Goal: Task Accomplishment & Management: Complete application form

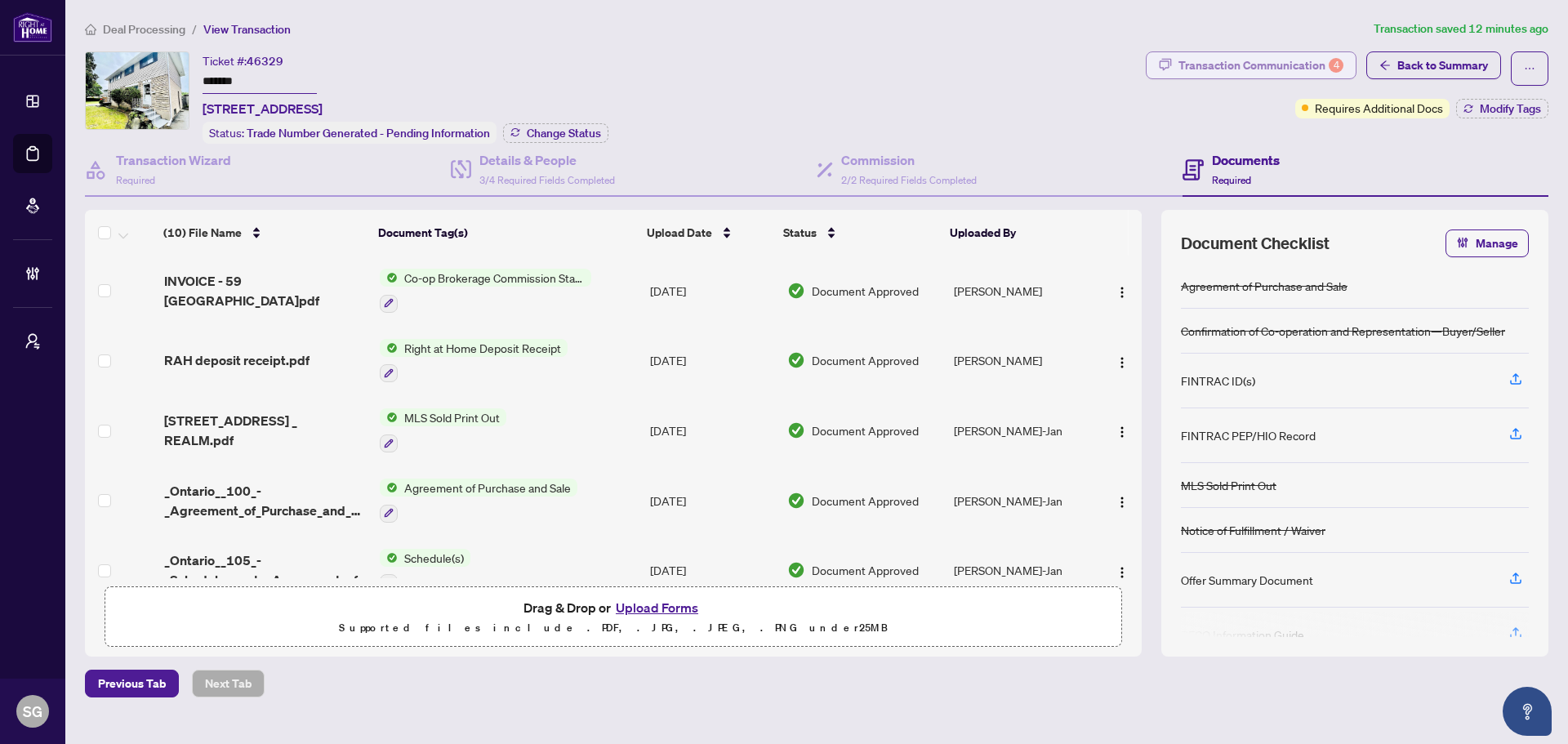
click at [1266, 63] on div "Transaction Communication 4" at bounding box center [1261, 65] width 165 height 26
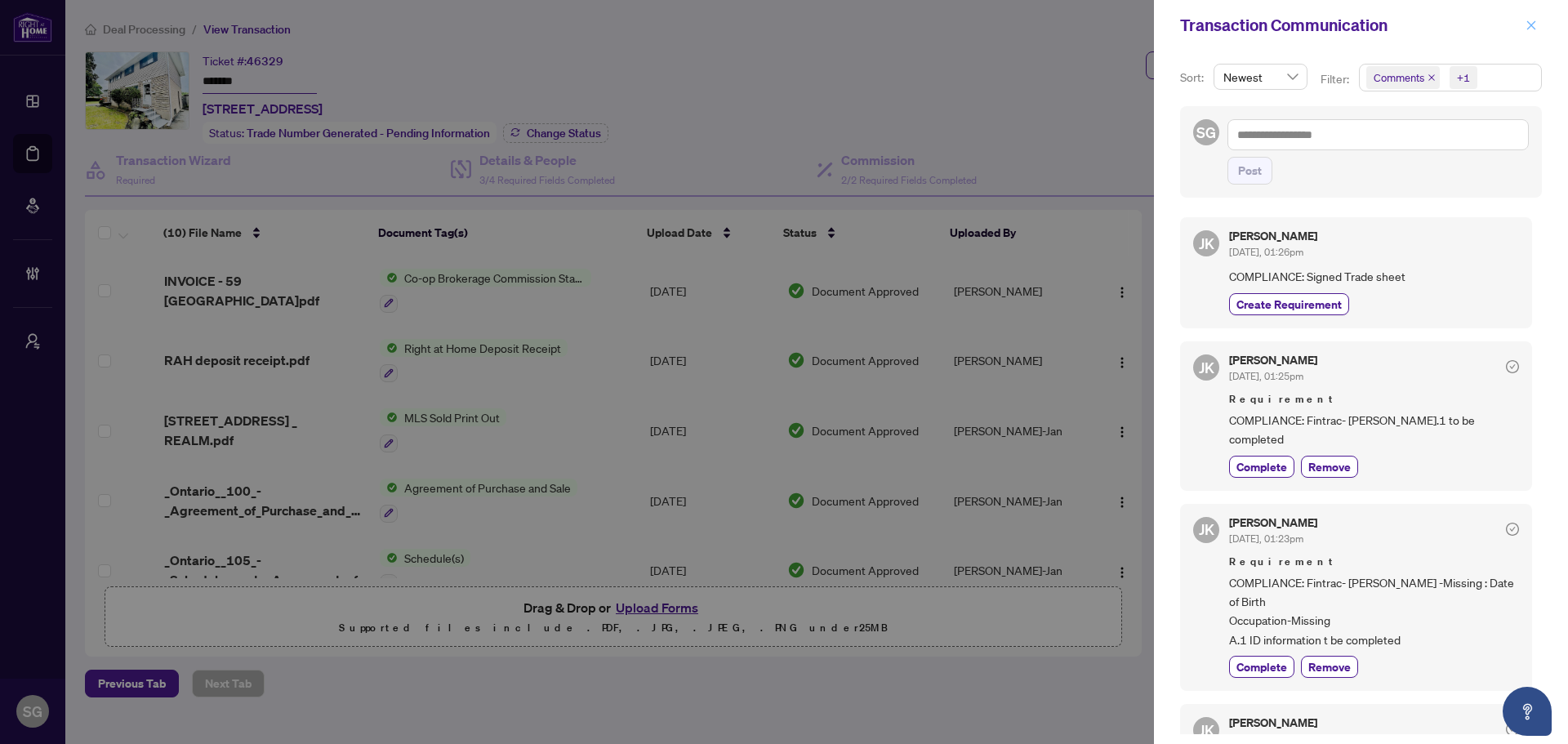
click at [1531, 25] on icon "close" at bounding box center [1532, 25] width 9 height 9
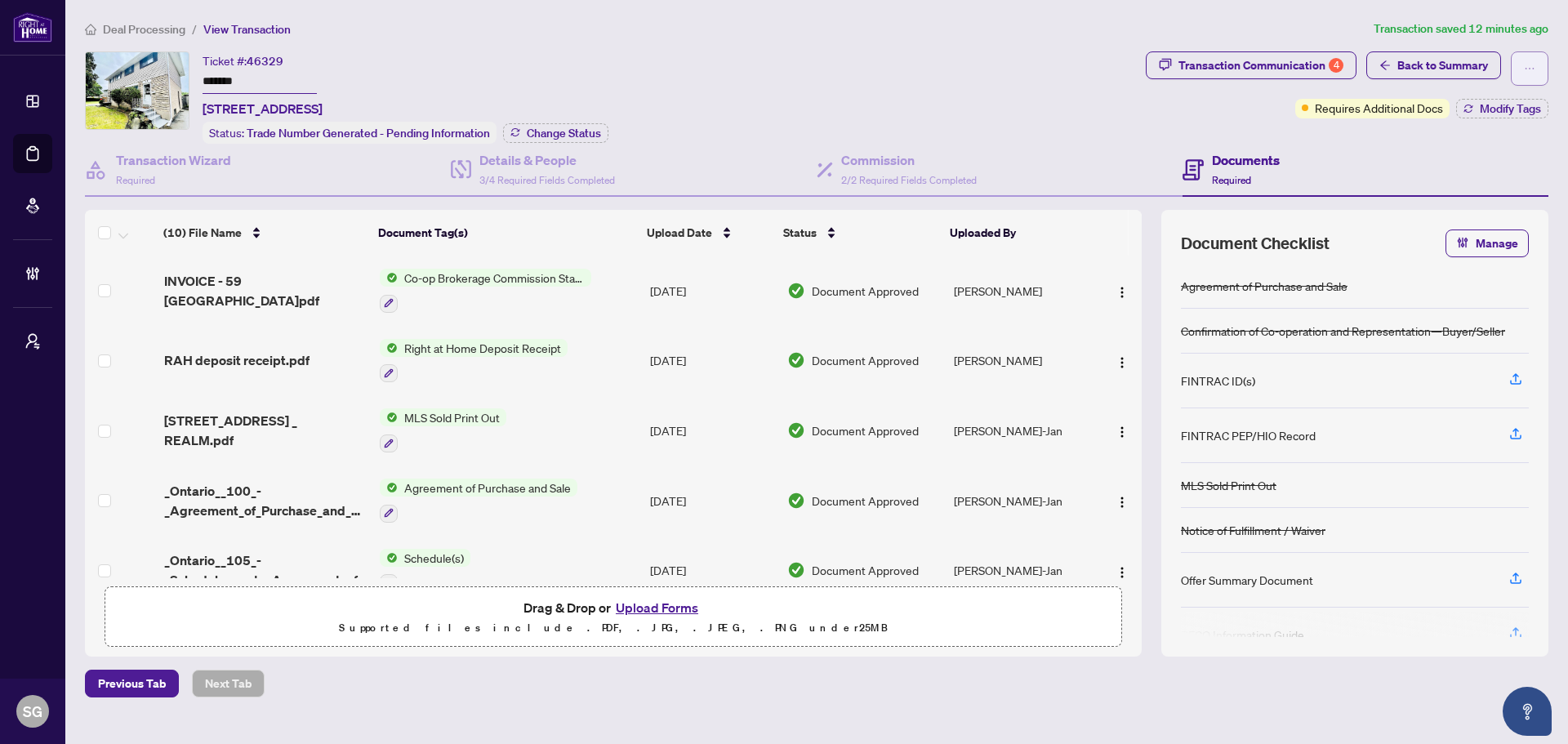
click at [1529, 65] on icon "ellipsis" at bounding box center [1529, 68] width 11 height 11
click at [1415, 60] on span "Back to Summary" at bounding box center [1442, 65] width 90 height 26
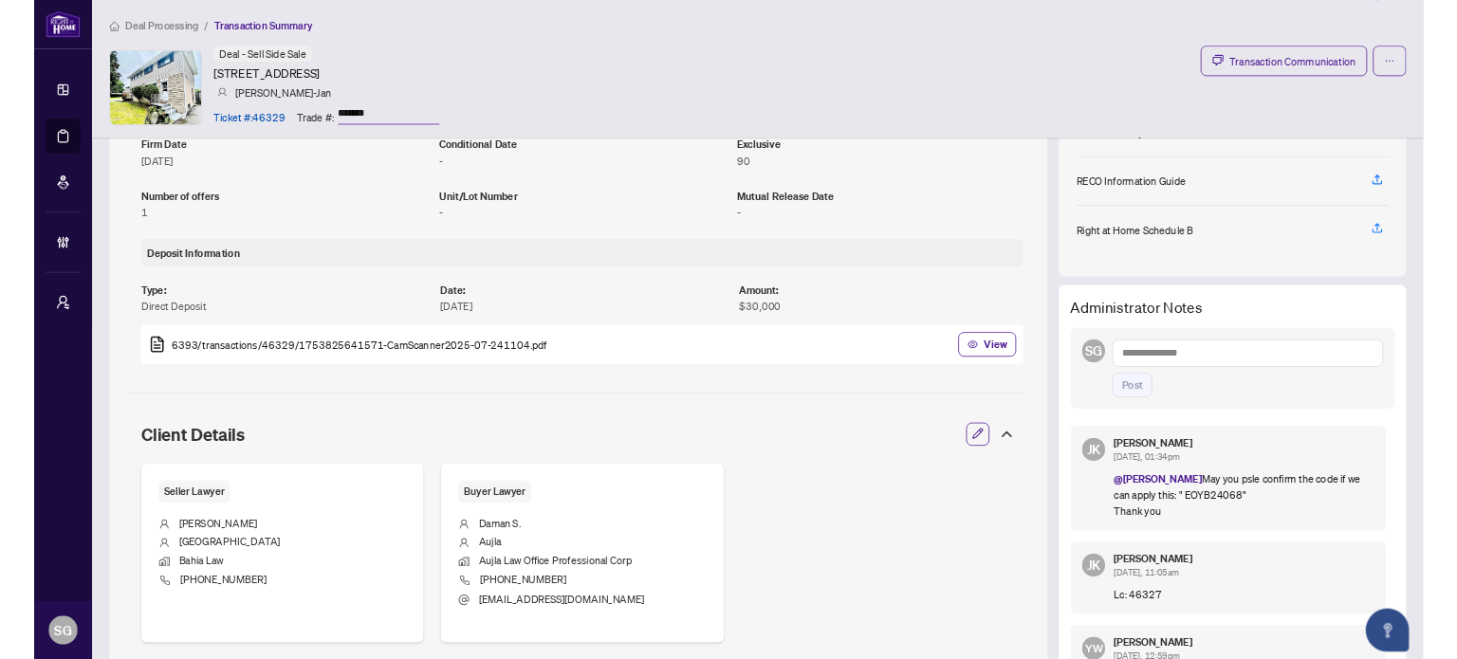
scroll to position [569, 0]
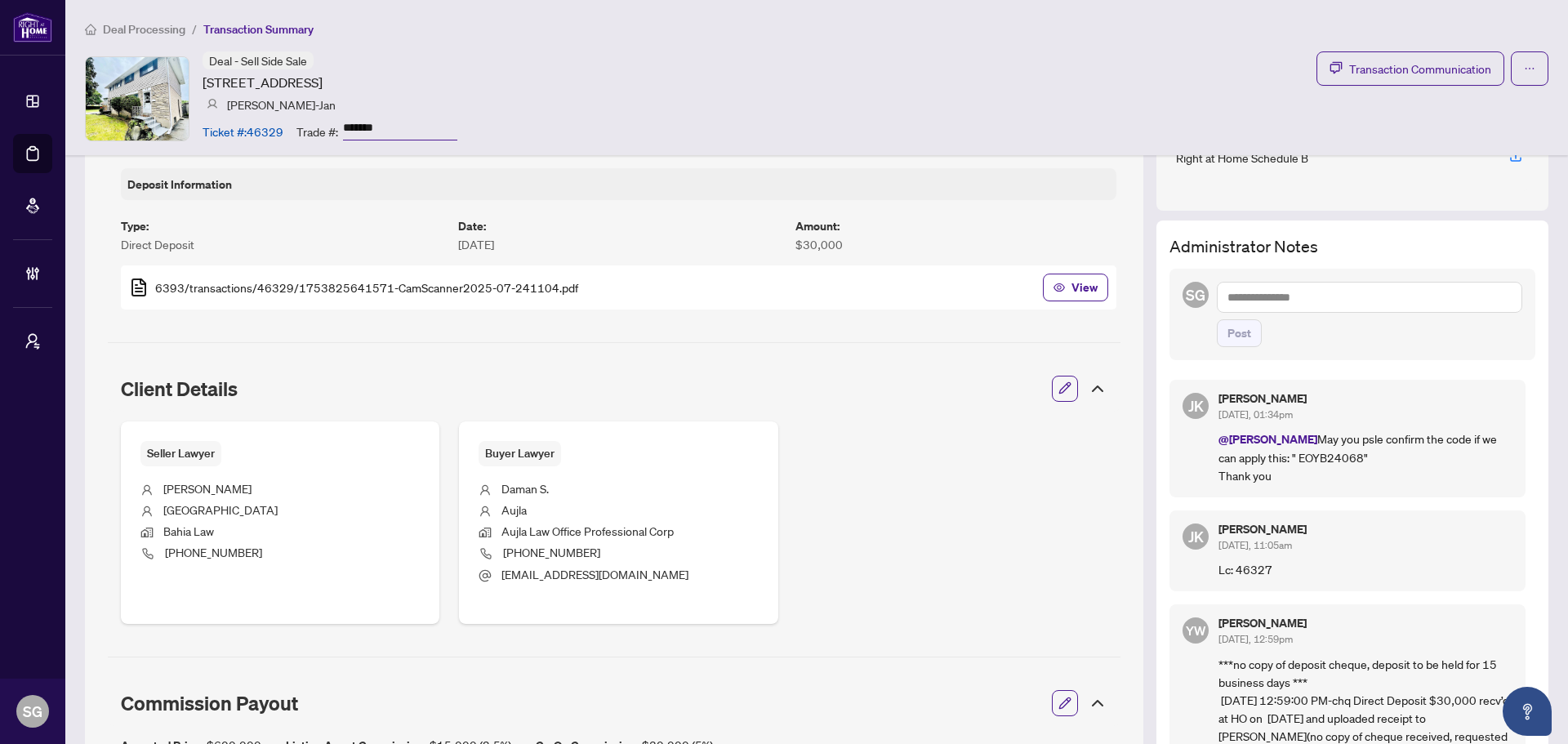
click at [1285, 302] on textarea at bounding box center [1369, 297] width 306 height 31
click at [1295, 315] on span "Jay e Khosravi" at bounding box center [1346, 308] width 185 height 15
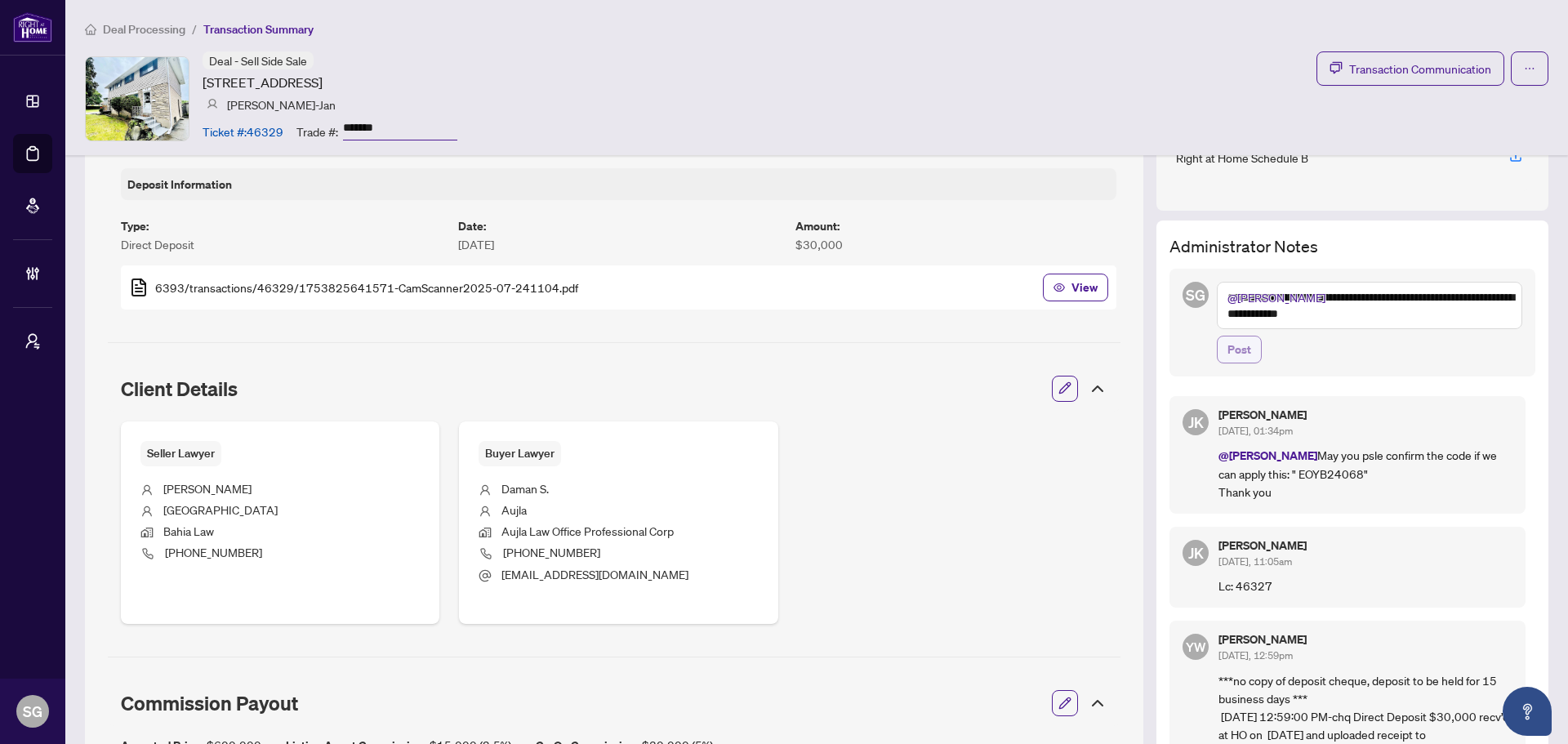
type textarea "**********"
click at [1240, 340] on button "Post" at bounding box center [1239, 350] width 45 height 28
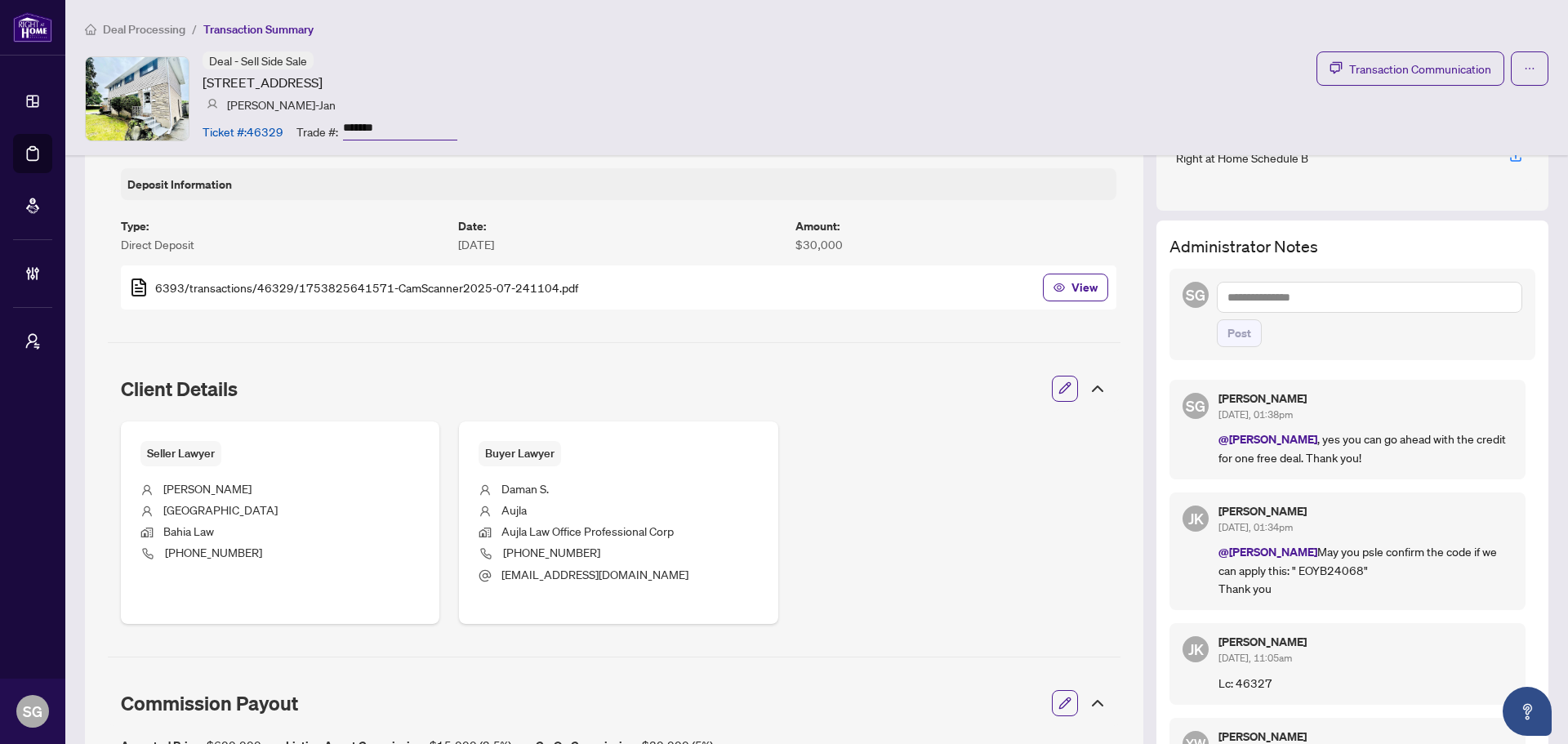
drag, startPoint x: 392, startPoint y: 127, endPoint x: 290, endPoint y: 137, distance: 102.5
click at [290, 137] on div "Ticket #: 46329 Trade #: *******" at bounding box center [330, 131] width 255 height 28
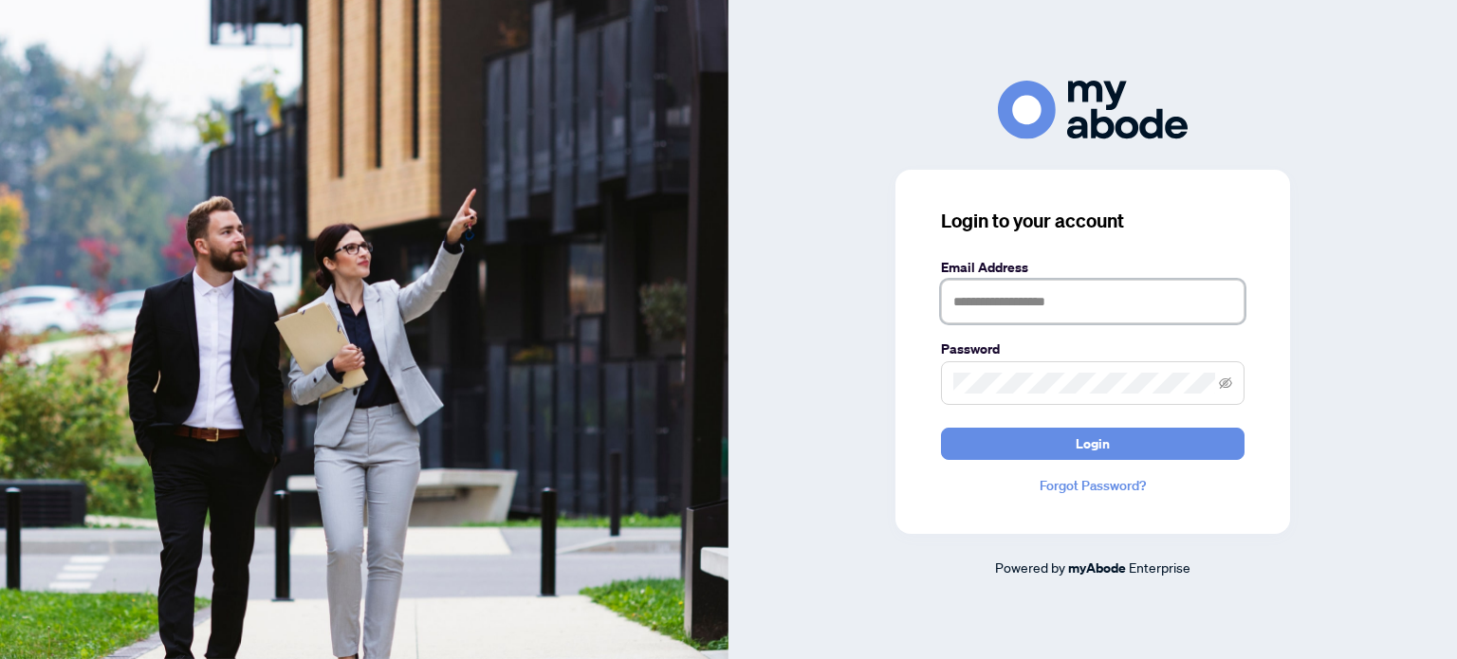
type input "**********"
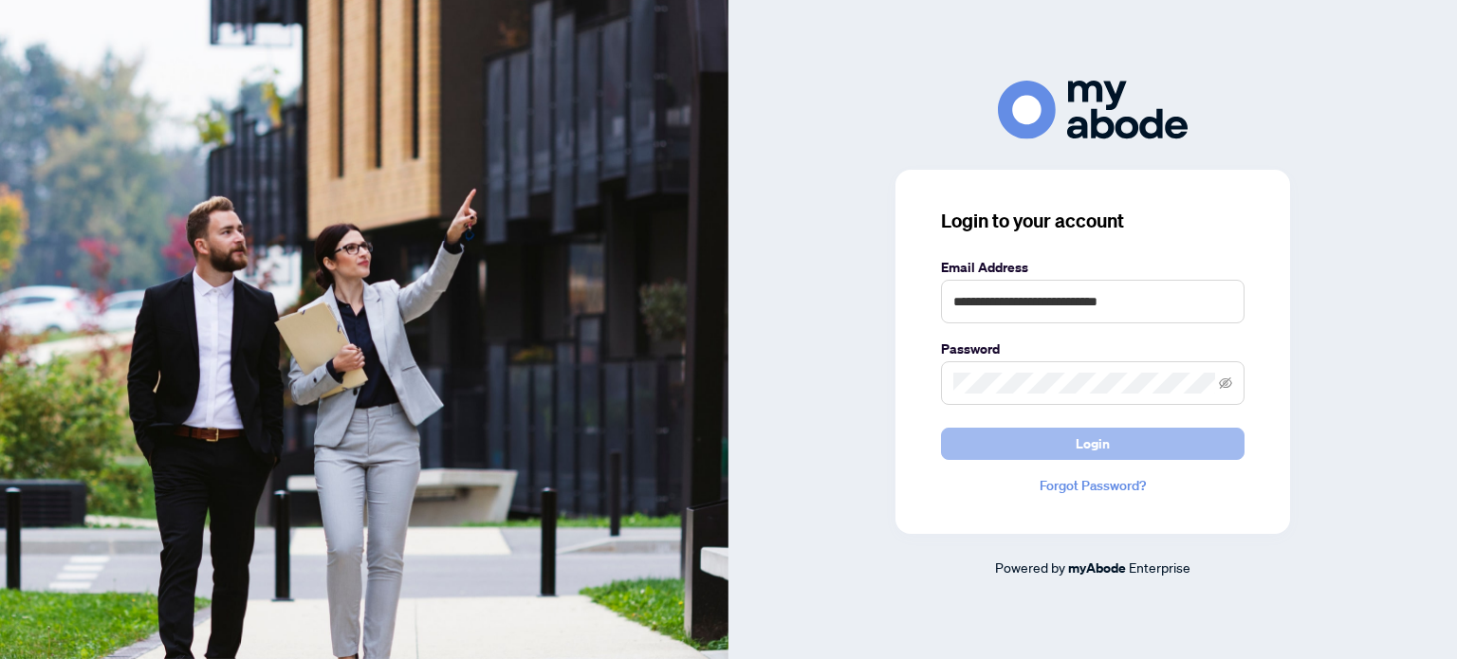
click at [1039, 450] on button "Login" at bounding box center [1092, 444] width 303 height 32
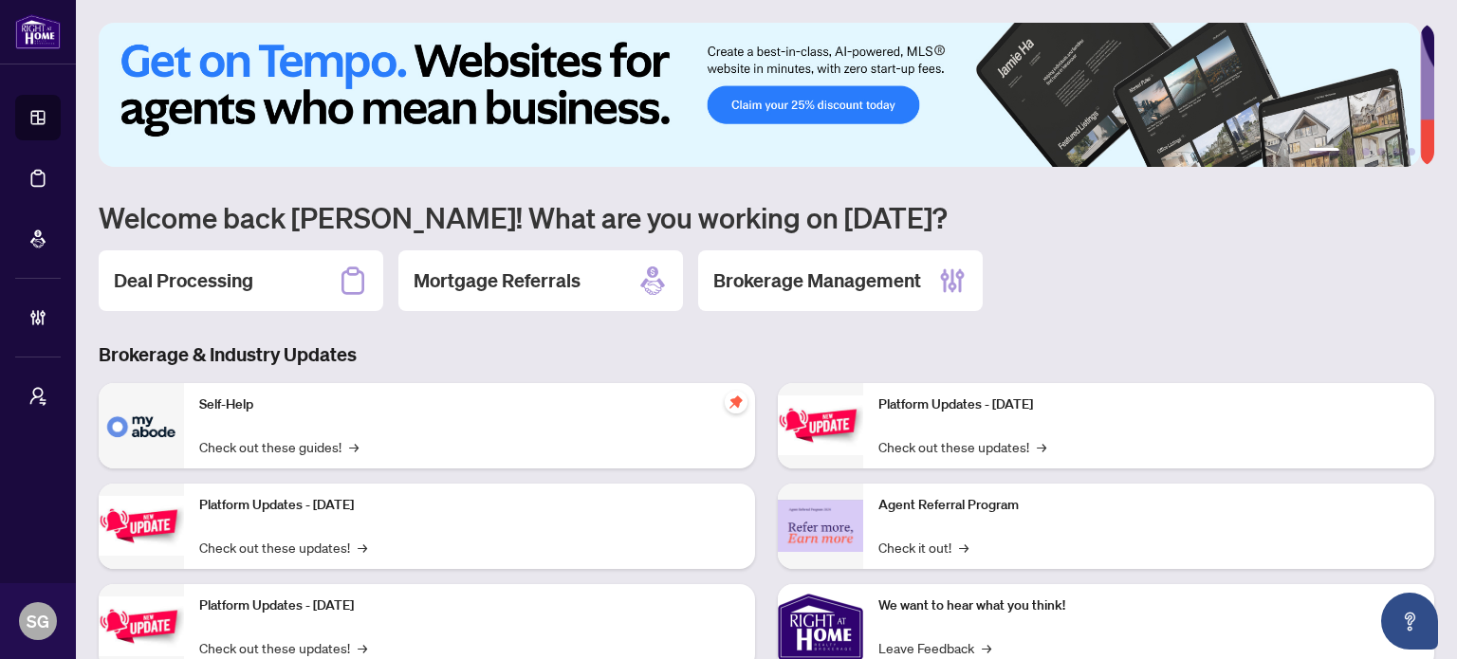
click at [804, 116] on img at bounding box center [759, 95] width 1321 height 144
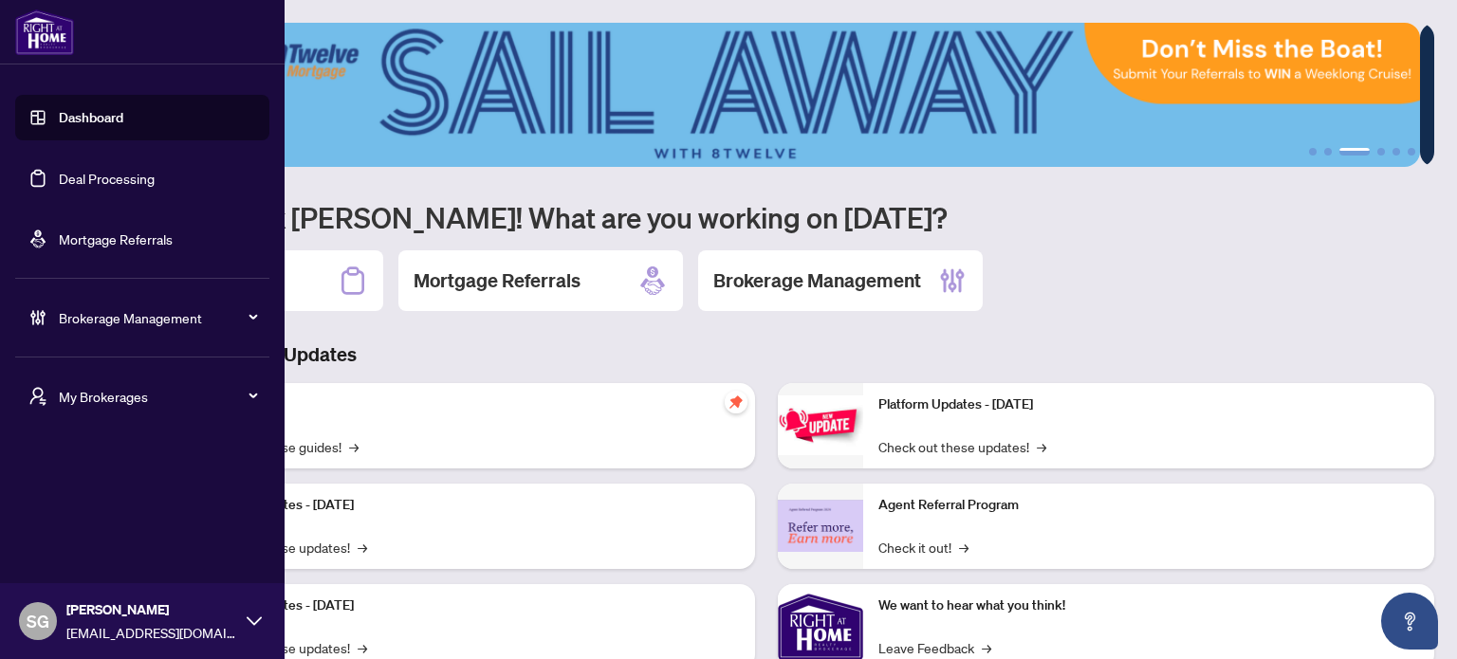
click at [155, 187] on link "Deal Processing" at bounding box center [107, 178] width 96 height 17
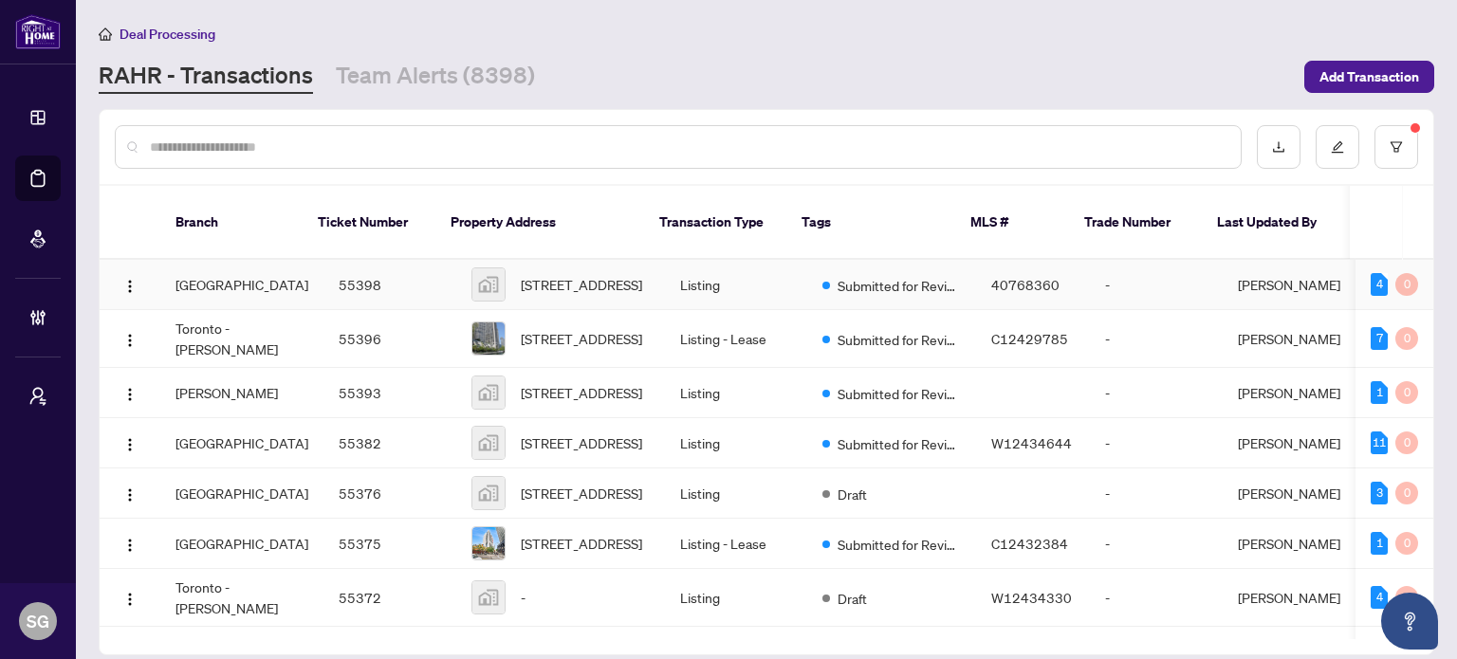
click at [264, 266] on td "Burlington" at bounding box center [241, 285] width 163 height 50
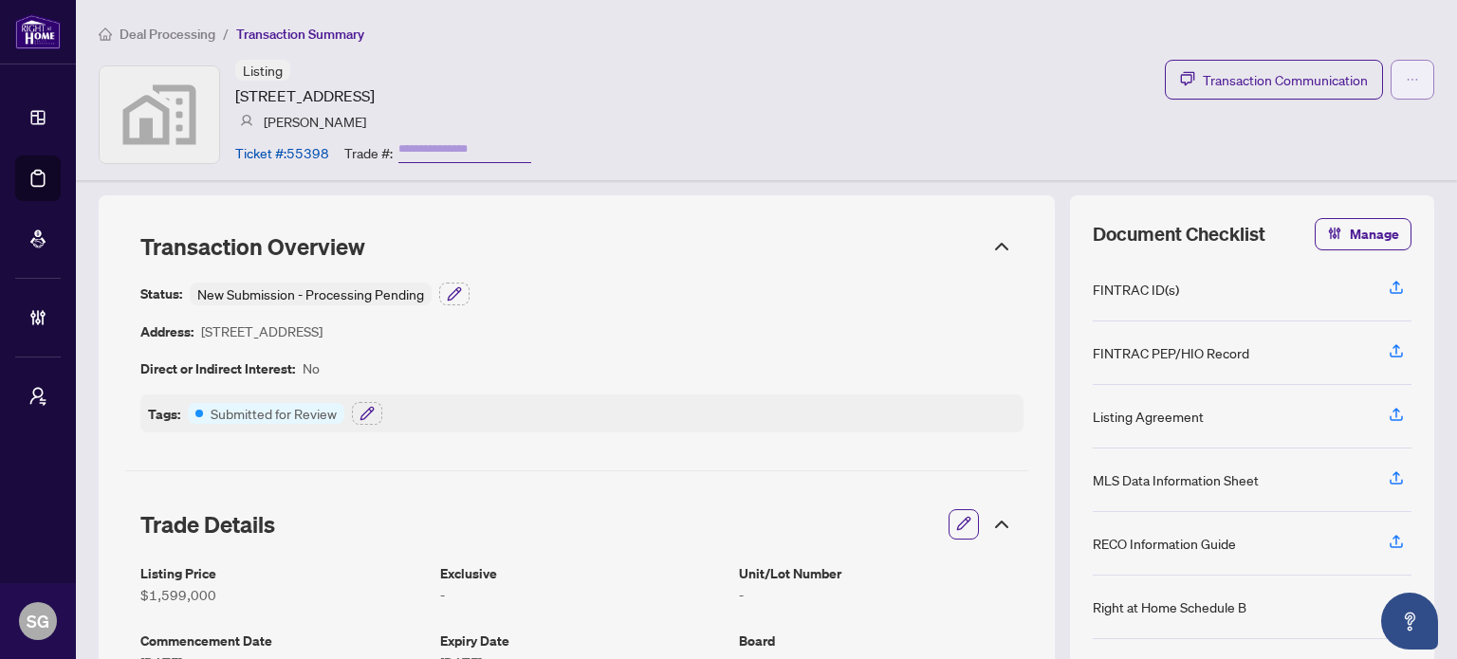
click at [1390, 79] on button "button" at bounding box center [1412, 80] width 44 height 40
click at [1062, 120] on div "Listing 26 Park Court, Niagara-on-the-Lake, ON, Canada Angelika Zammit Ticket #…" at bounding box center [766, 114] width 1335 height 109
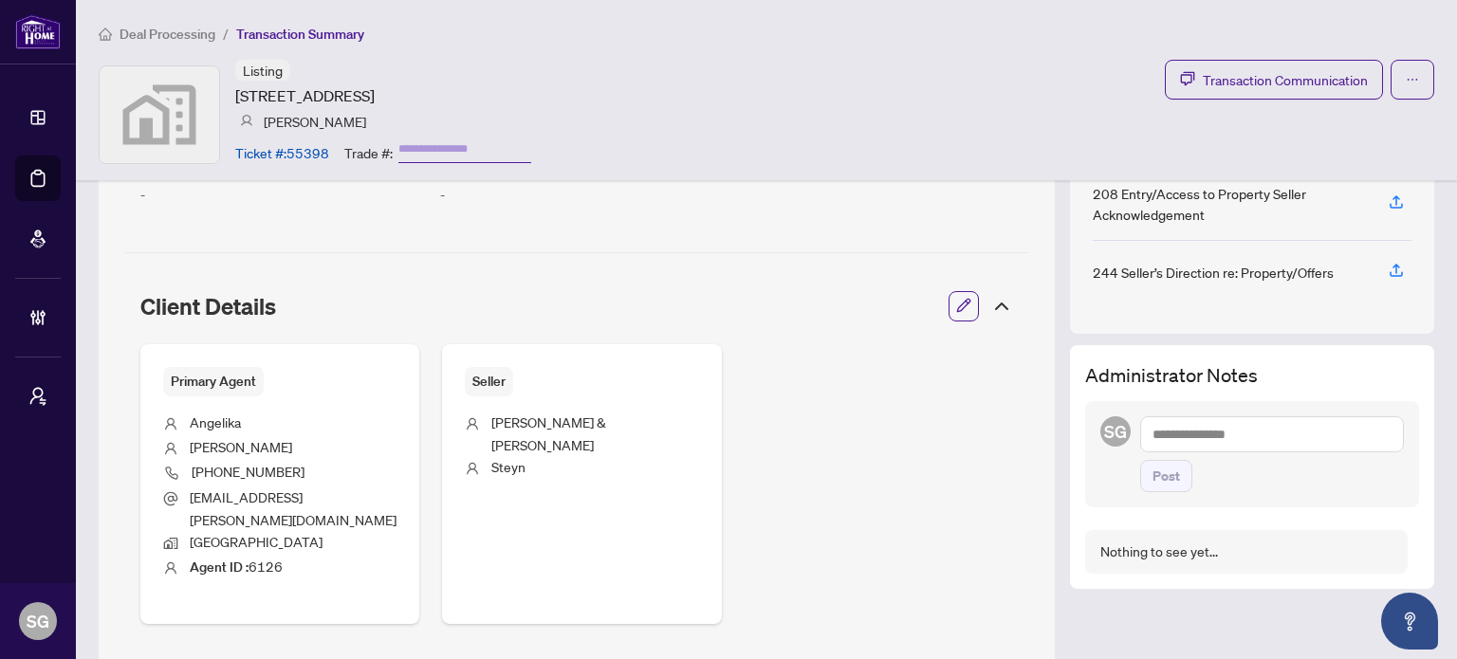
scroll to position [569, 0]
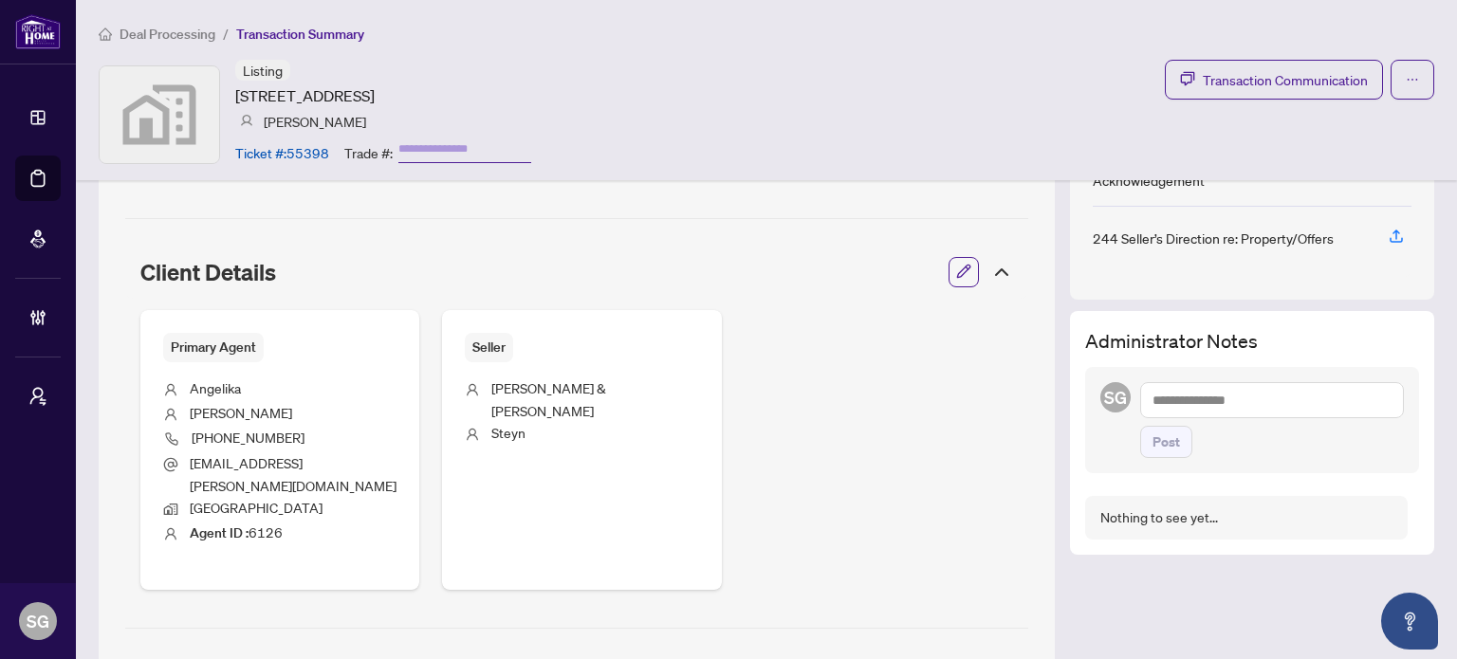
drag, startPoint x: 1259, startPoint y: 156, endPoint x: 1267, endPoint y: 197, distance: 42.4
click at [1259, 156] on div "Listing 26 Park Court, Niagara-on-the-Lake, ON, Canada Angelika Zammit Ticket #…" at bounding box center [766, 114] width 1335 height 109
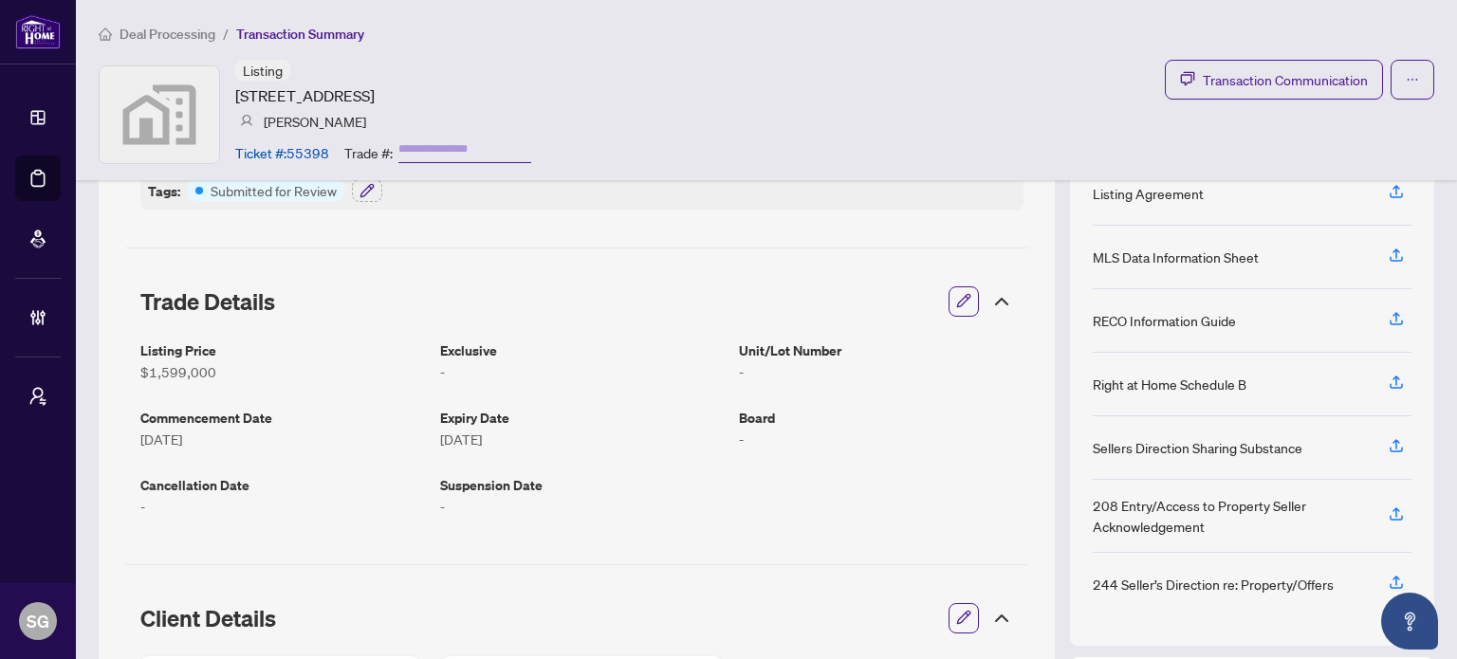
scroll to position [664, 0]
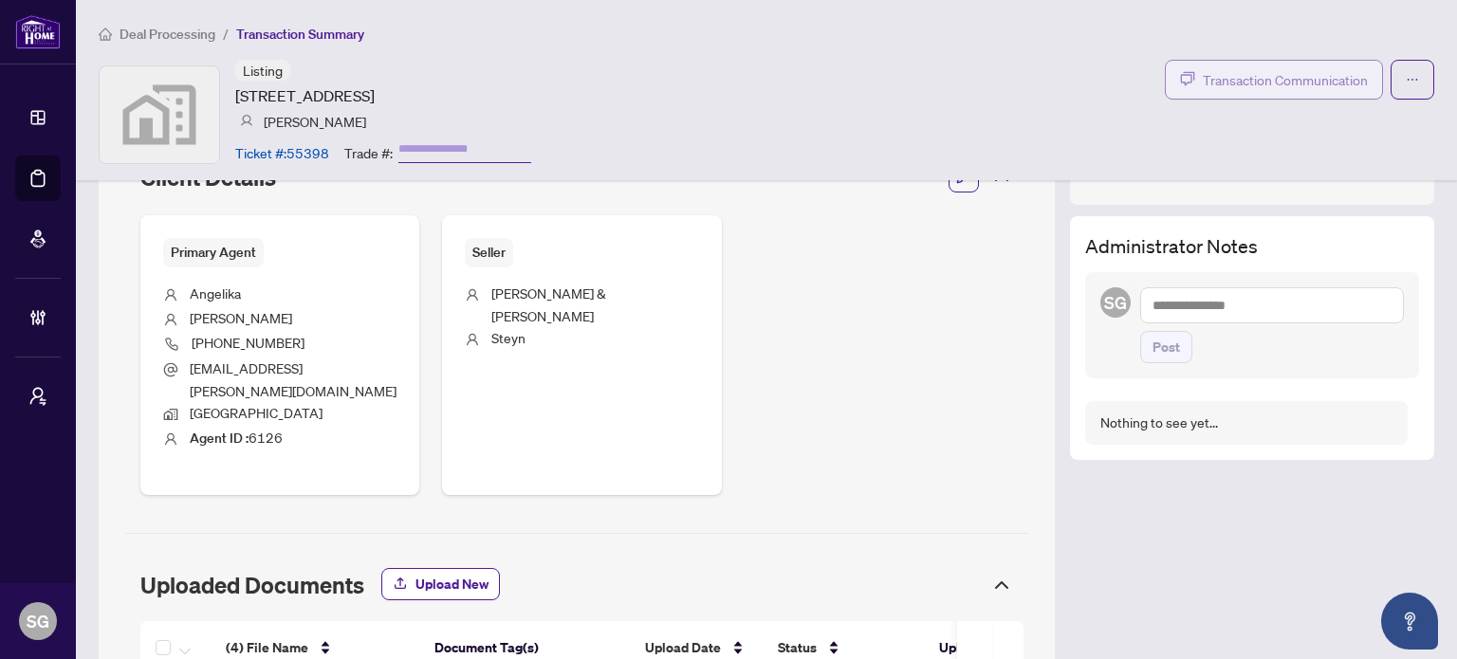
click at [1294, 81] on span "Transaction Communication" at bounding box center [1285, 80] width 165 height 22
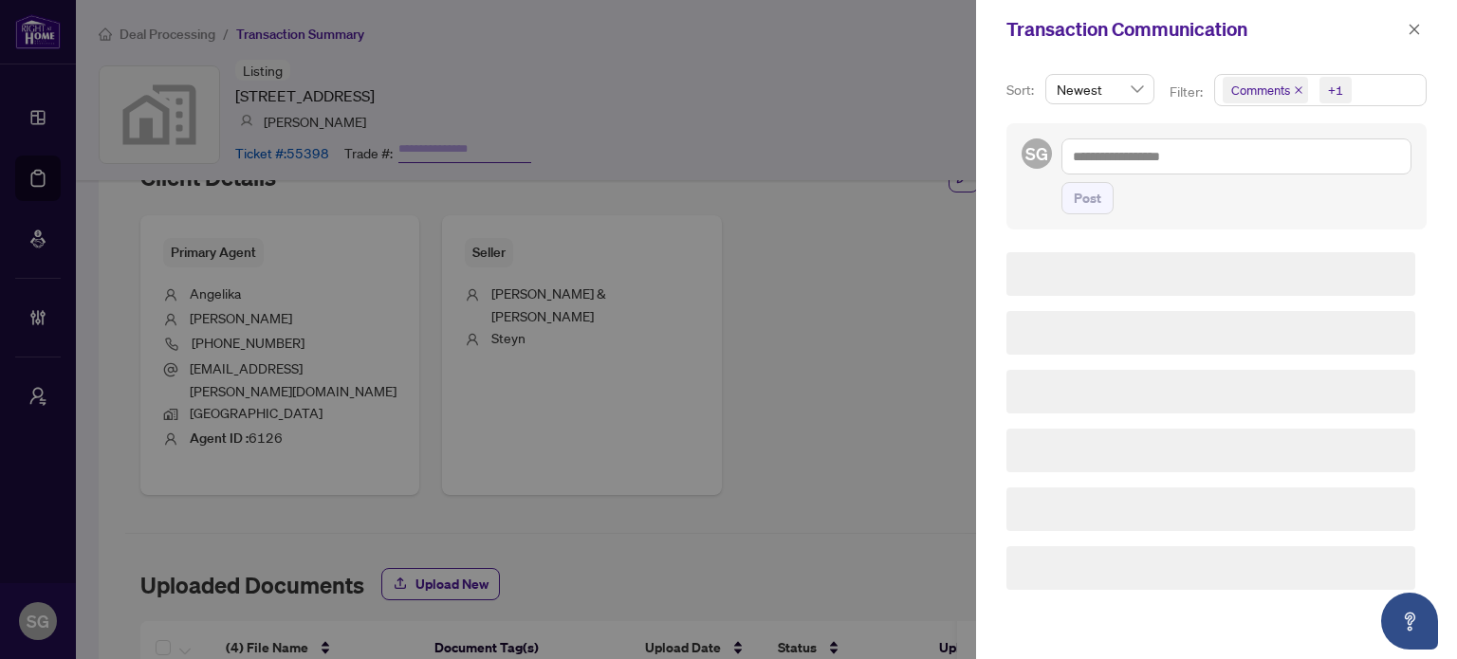
click at [1373, 96] on span "Comments +1" at bounding box center [1320, 90] width 211 height 30
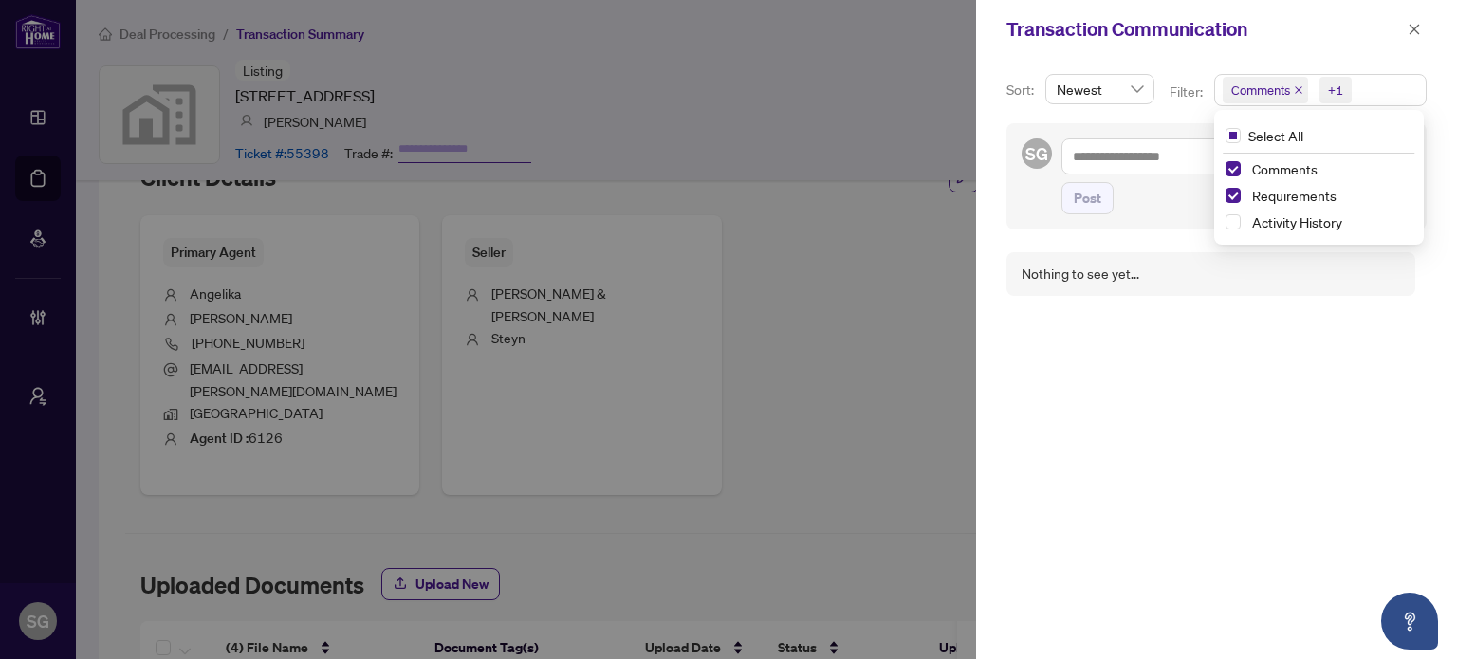
click at [921, 347] on div at bounding box center [728, 329] width 1457 height 659
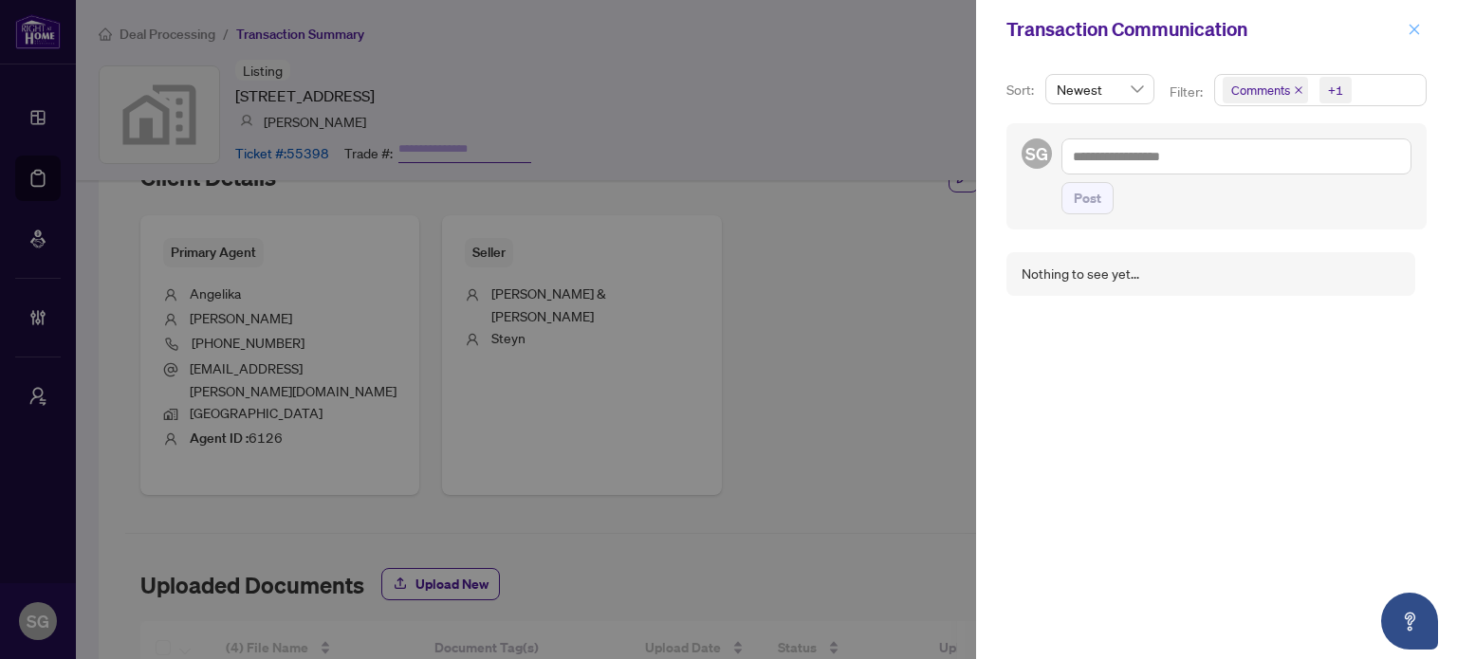
click at [1406, 33] on button "button" at bounding box center [1414, 29] width 25 height 23
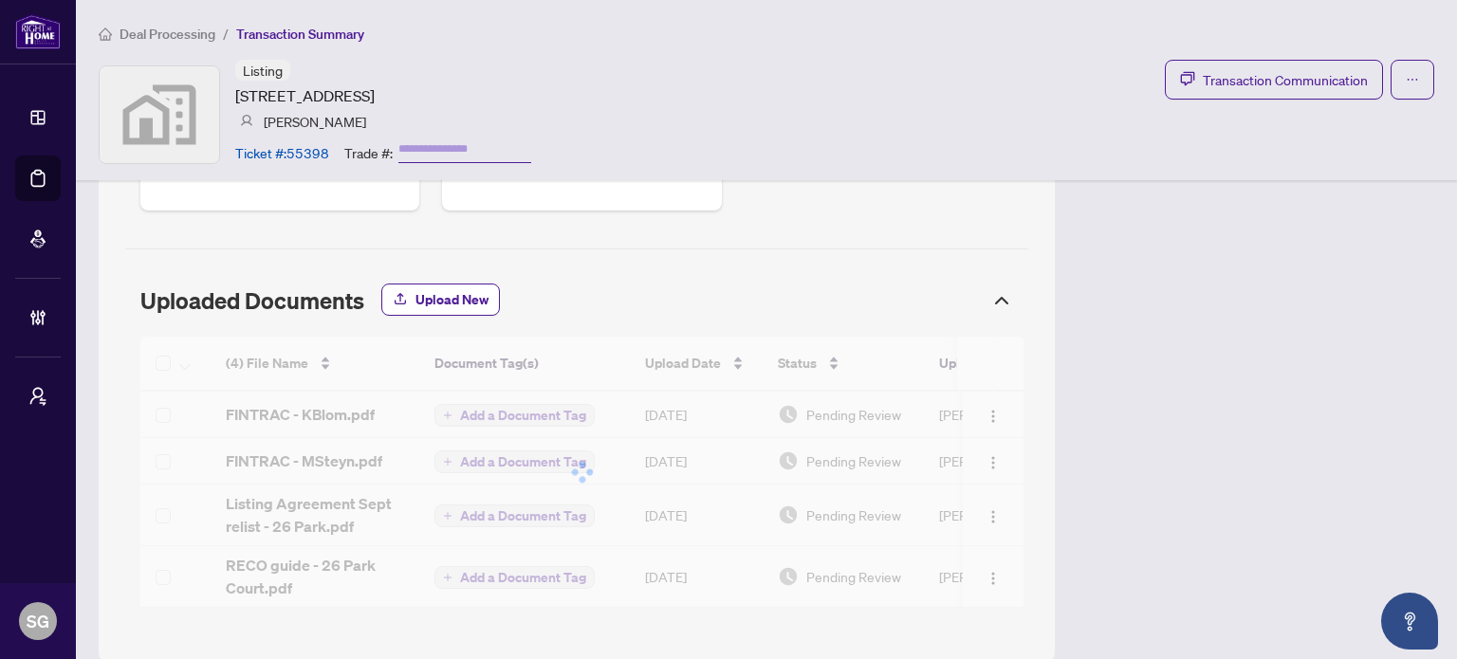
scroll to position [959, 0]
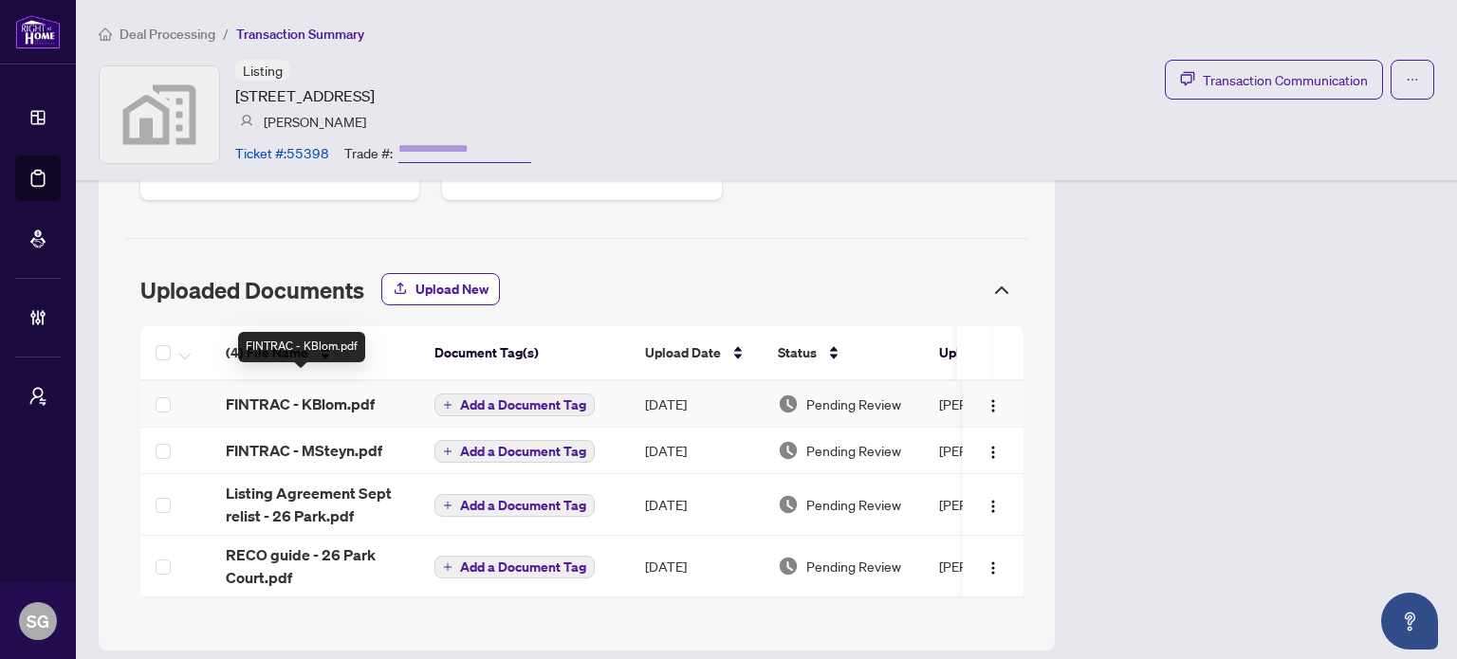
click at [343, 393] on span "FINTRAC - KBlom.pdf" at bounding box center [300, 404] width 149 height 23
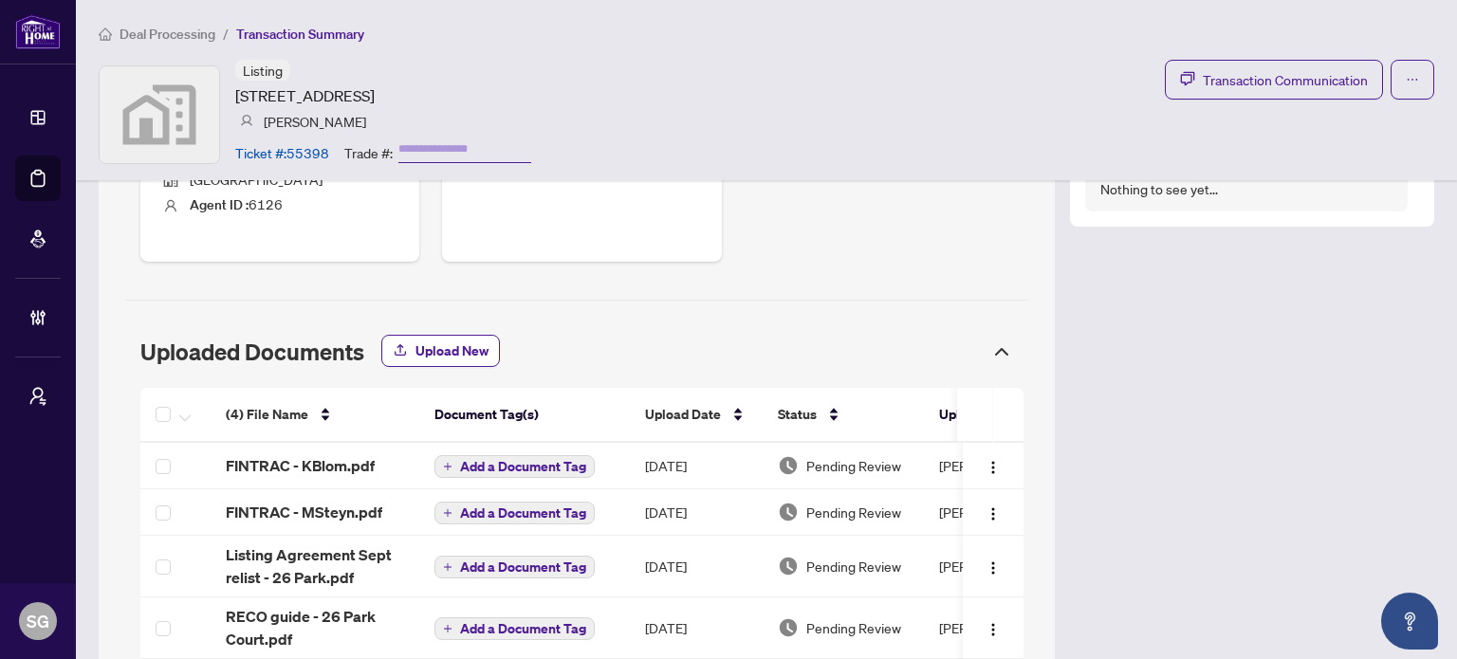
scroll to position [864, 0]
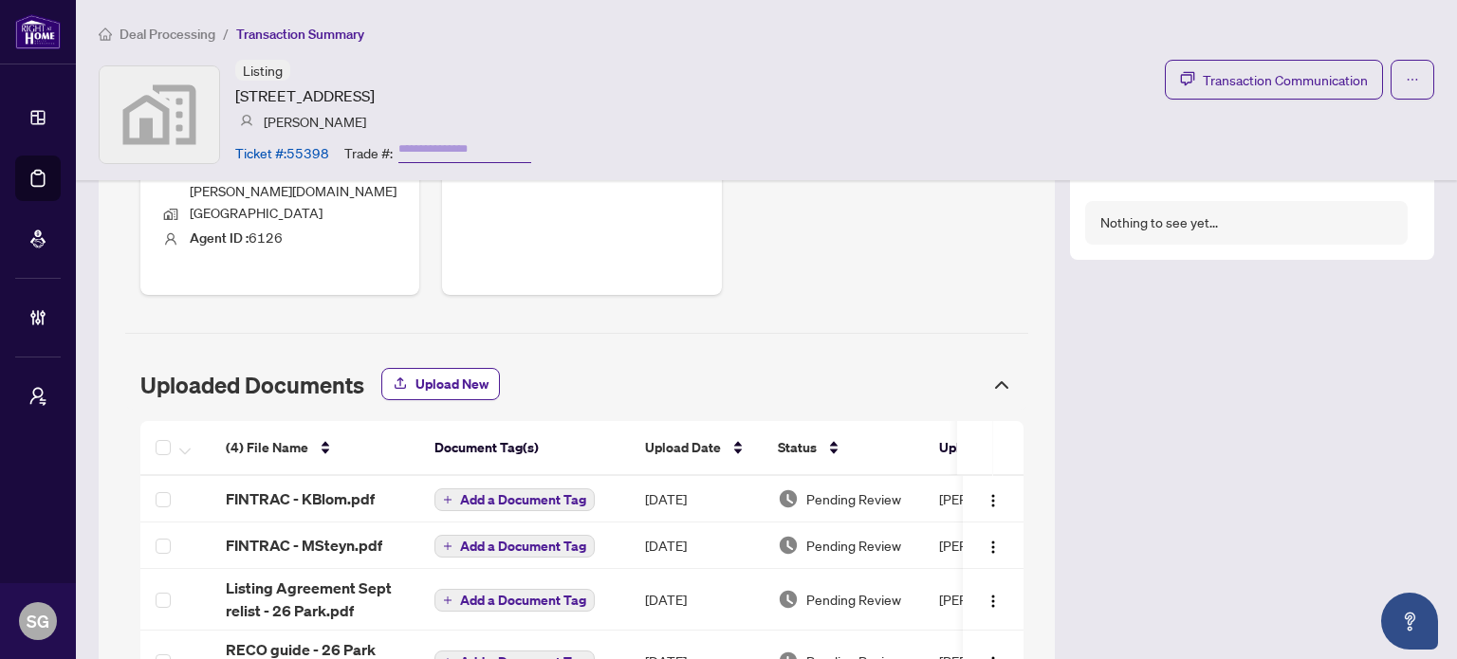
click at [1211, 544] on div "Transaction Overview Status: New Submission - Processing Pending Address: 26 Pa…" at bounding box center [766, 38] width 1335 height 1414
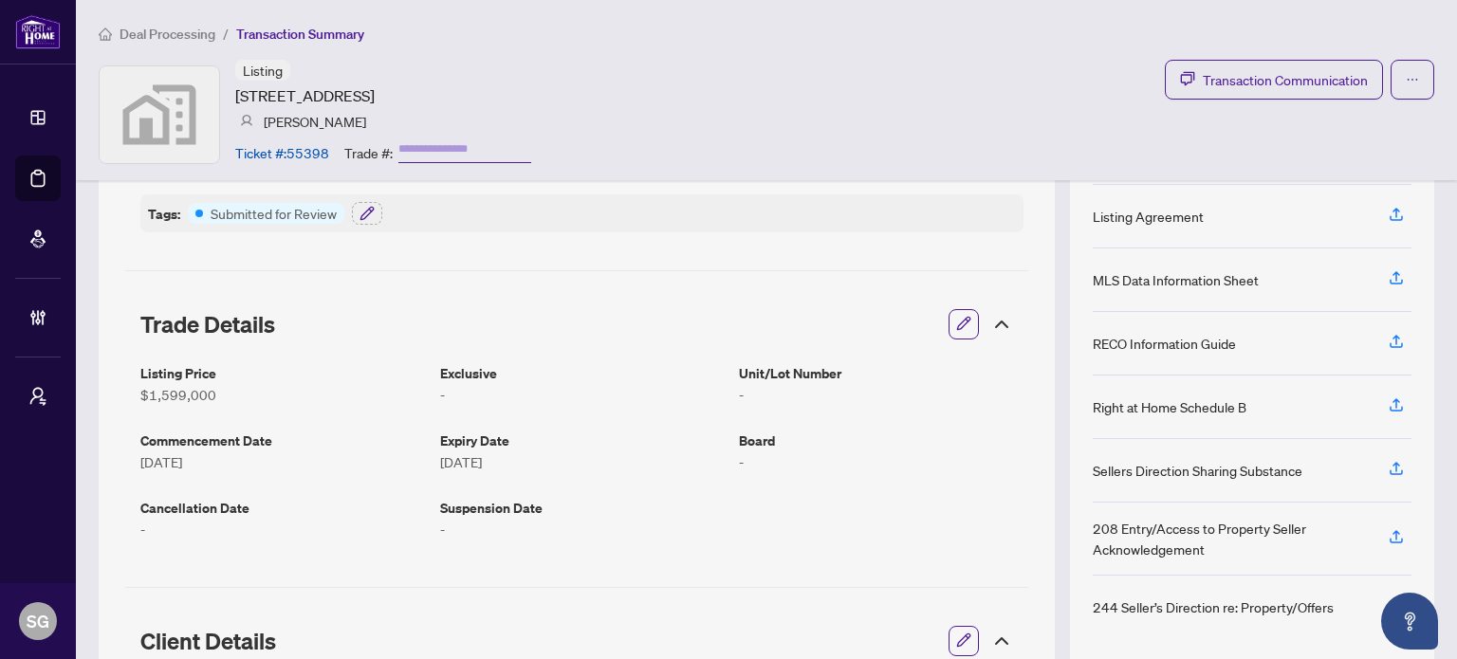
scroll to position [0, 0]
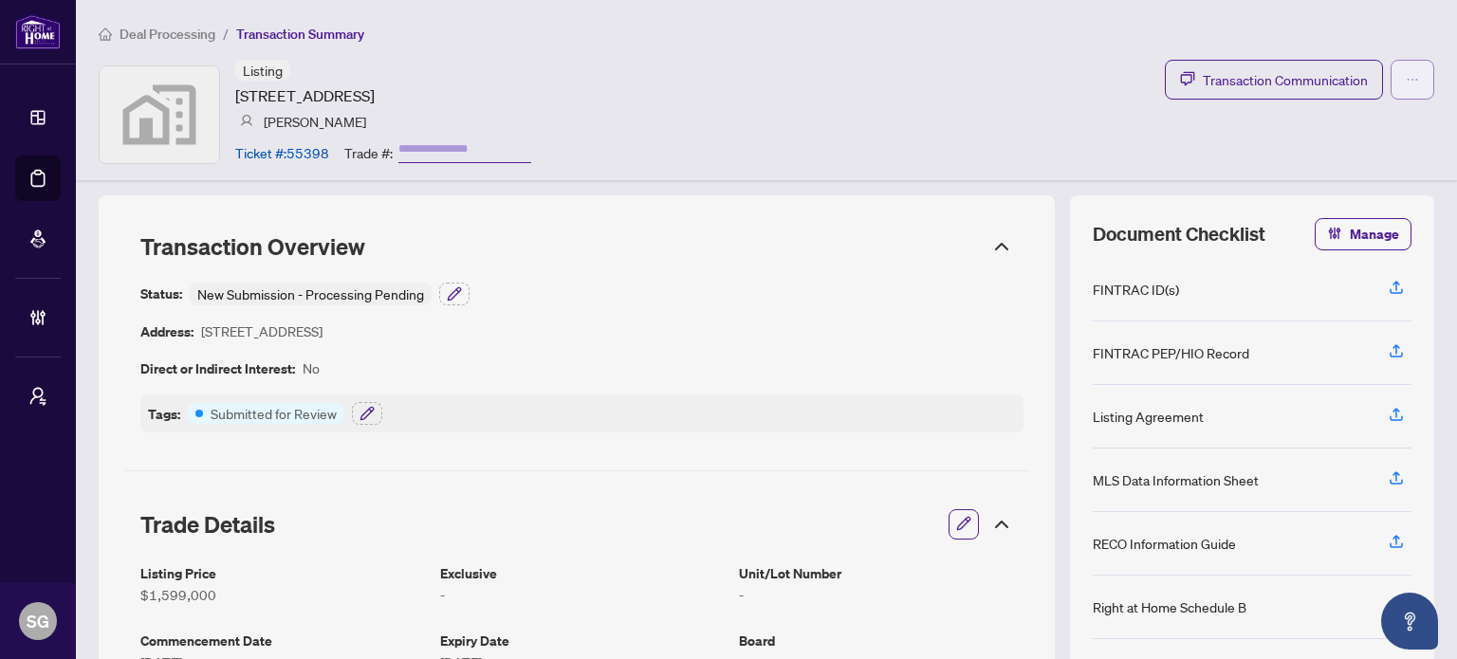
click at [1406, 75] on icon "ellipsis" at bounding box center [1412, 79] width 13 height 13
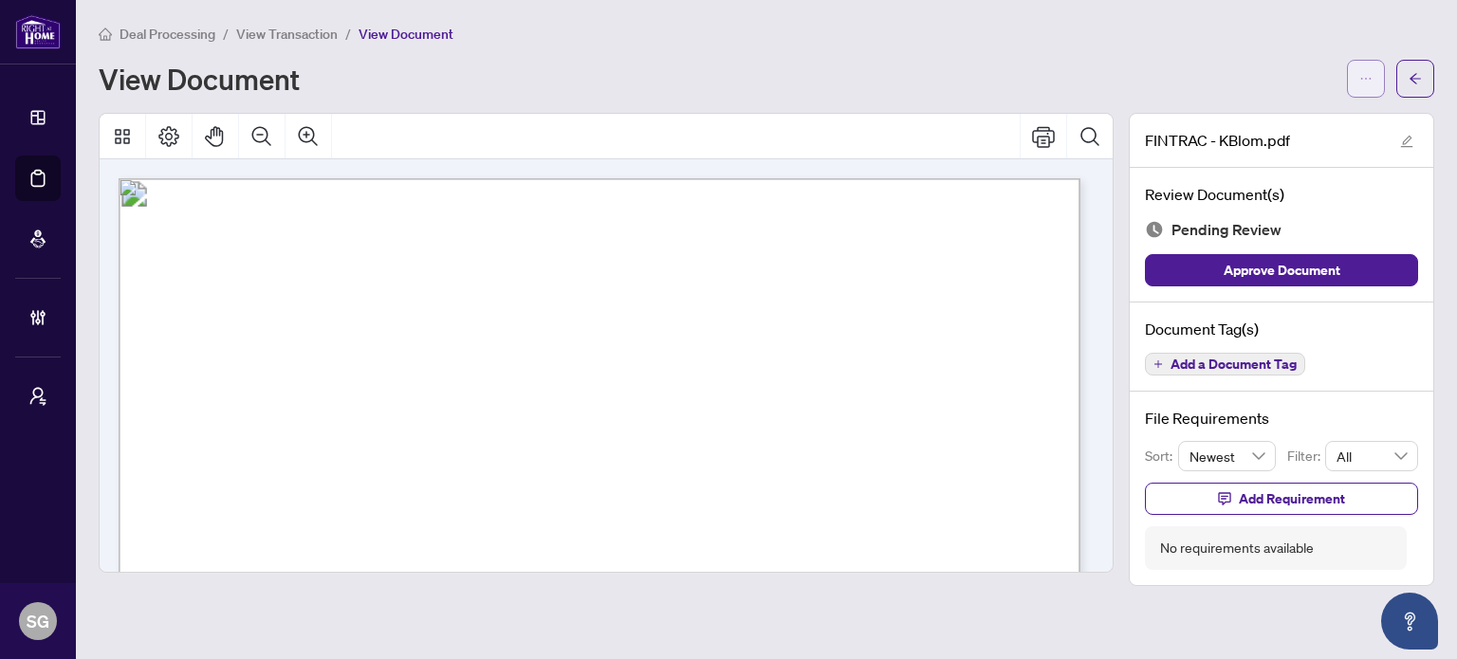
click at [1369, 78] on icon "ellipsis" at bounding box center [1366, 79] width 10 height 2
click at [1406, 72] on button "button" at bounding box center [1415, 79] width 38 height 38
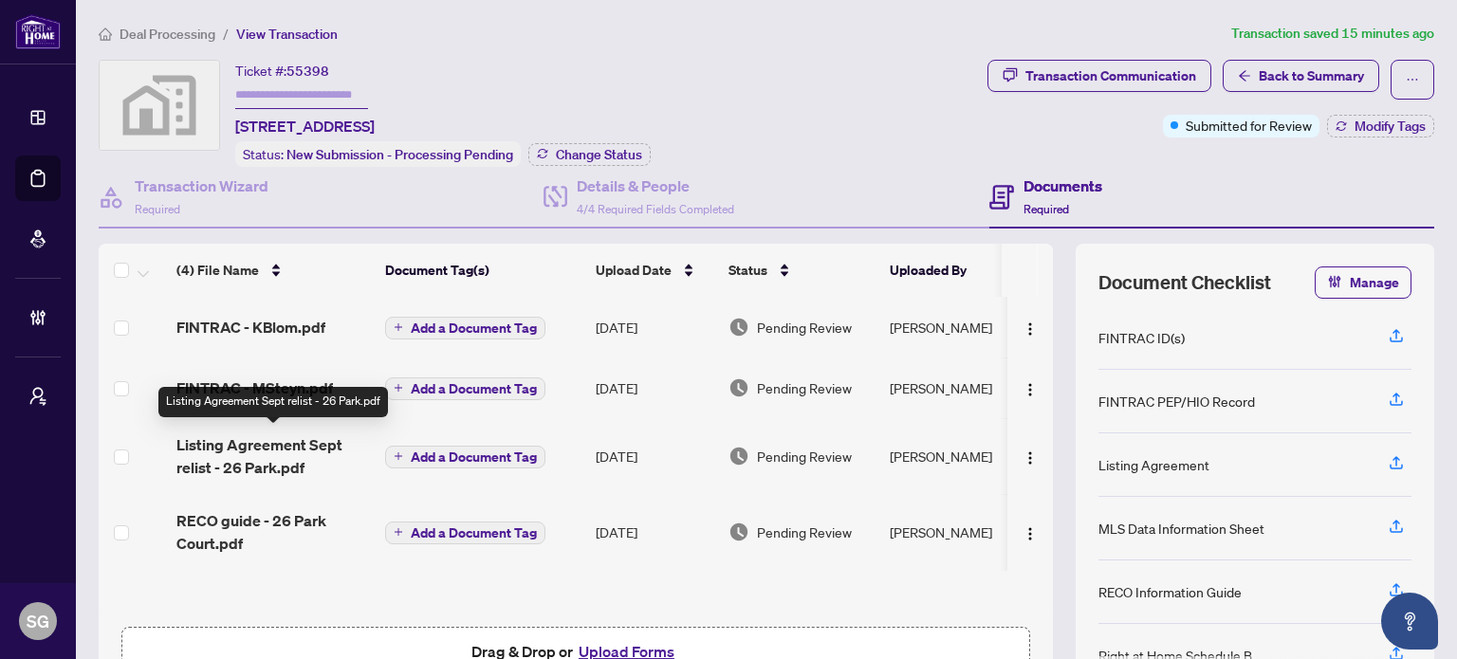
click at [242, 466] on span "Listing Agreement Sept relist - 26 Park.pdf" at bounding box center [272, 456] width 193 height 46
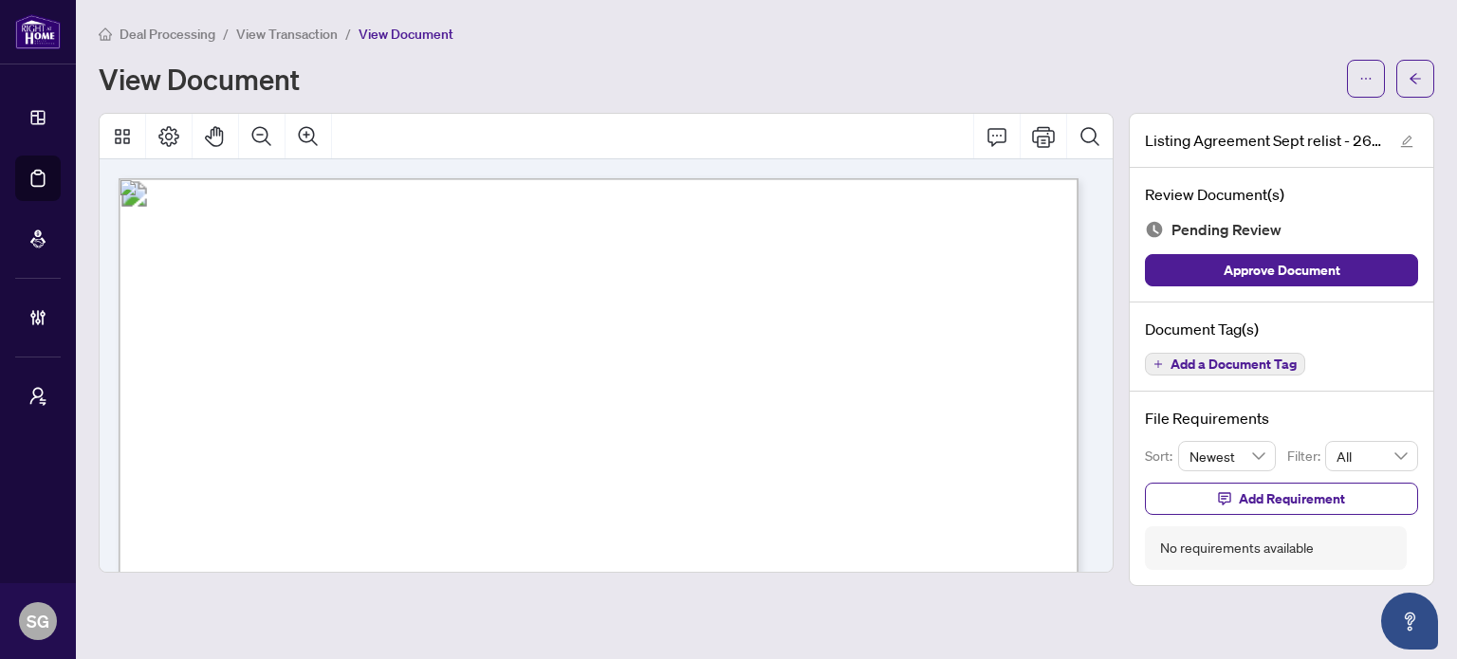
click at [1140, 37] on div "Deal Processing / View Transaction / View Document" at bounding box center [766, 34] width 1335 height 22
click at [1411, 79] on icon "arrow-left" at bounding box center [1414, 78] width 11 height 10
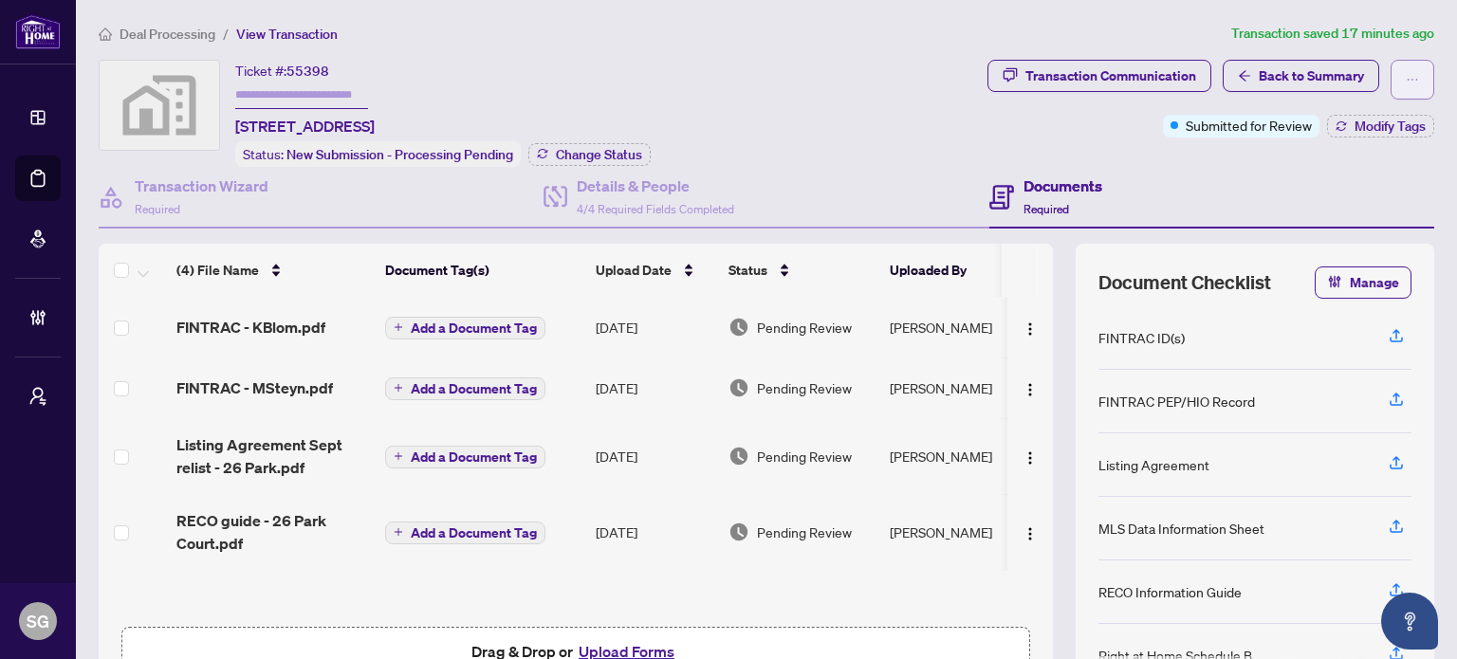
click at [1406, 78] on icon "ellipsis" at bounding box center [1412, 79] width 13 height 13
click at [1390, 66] on button "button" at bounding box center [1412, 80] width 44 height 40
click at [690, 193] on div "Details & People 4/4 Required Fields Completed" at bounding box center [655, 197] width 157 height 45
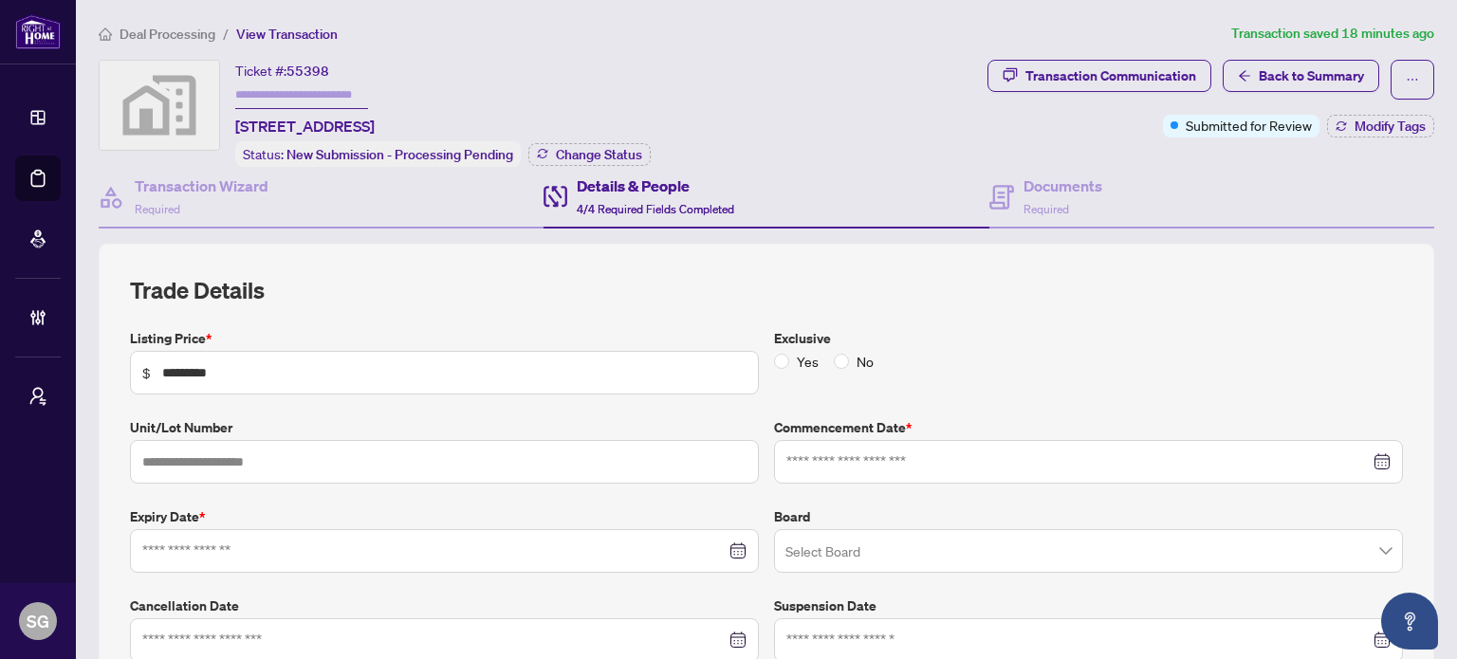
type input "**********"
click at [296, 193] on div "Transaction Wizard Required" at bounding box center [321, 198] width 445 height 62
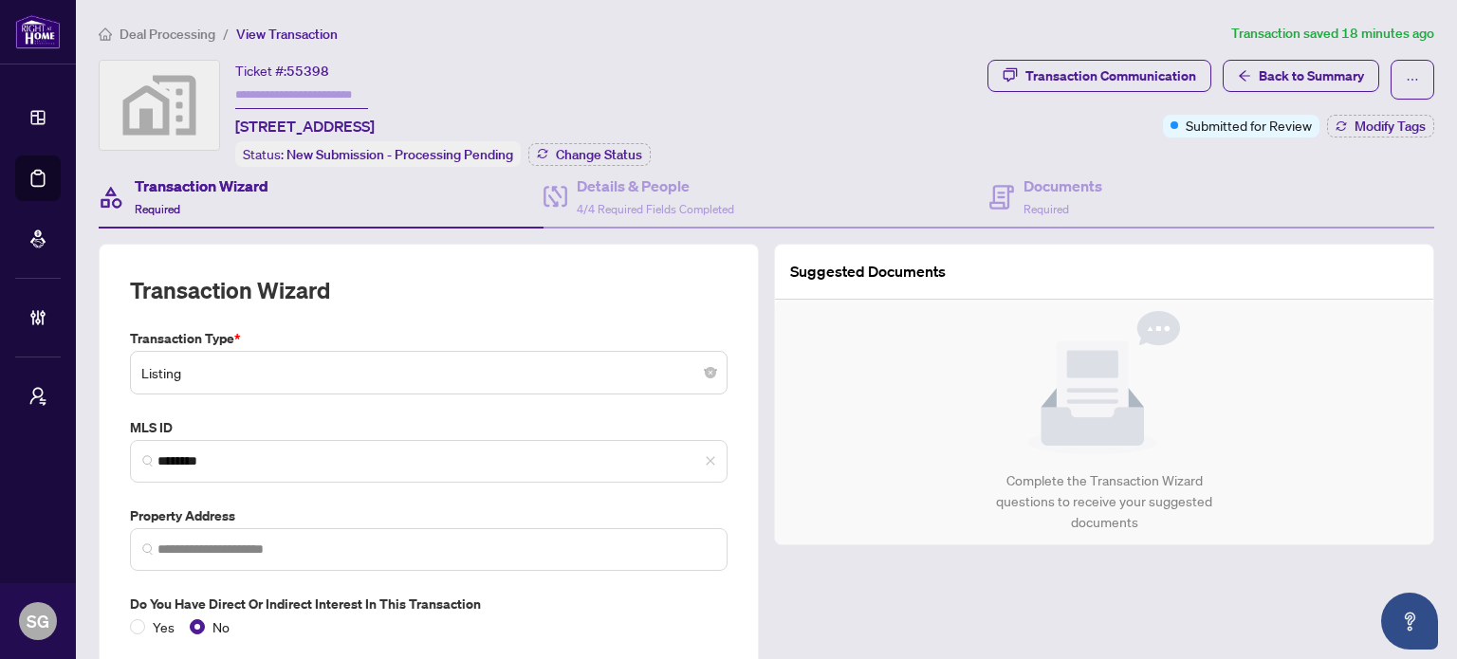
type input "**********"
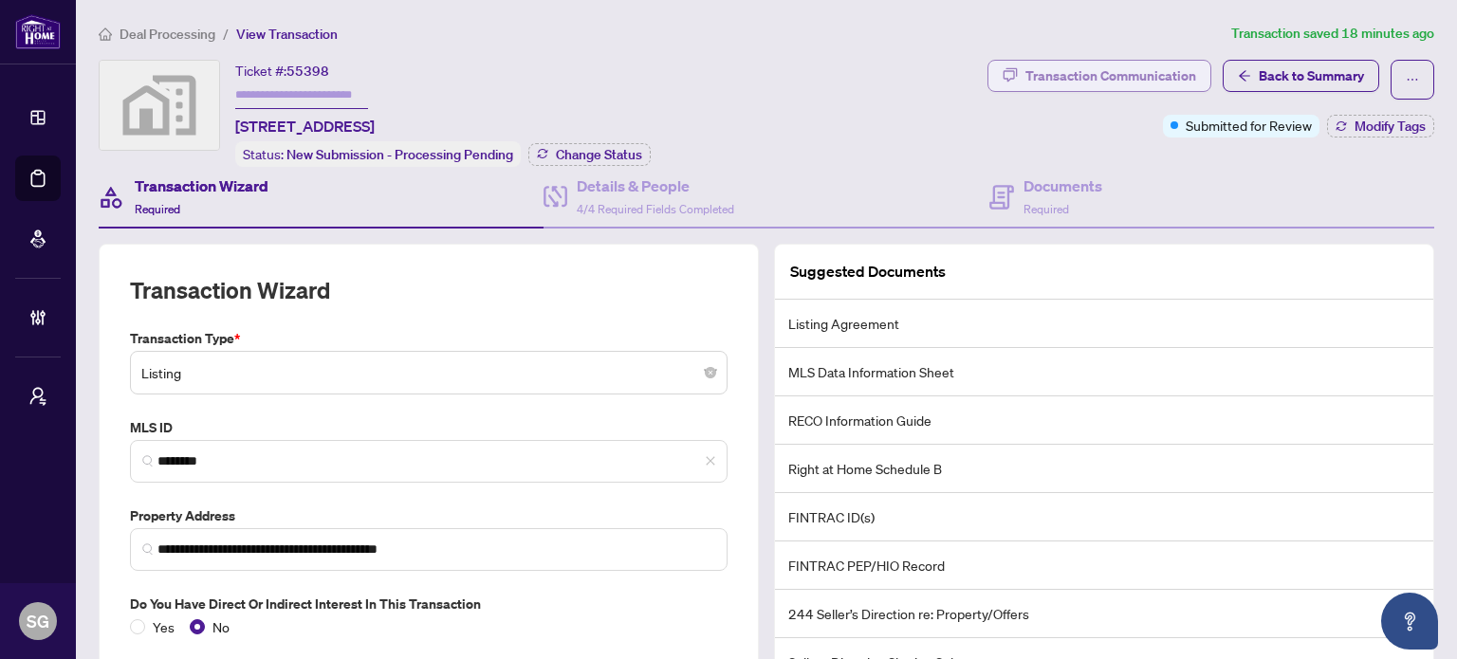
click at [1097, 72] on div "Transaction Communication" at bounding box center [1110, 76] width 171 height 30
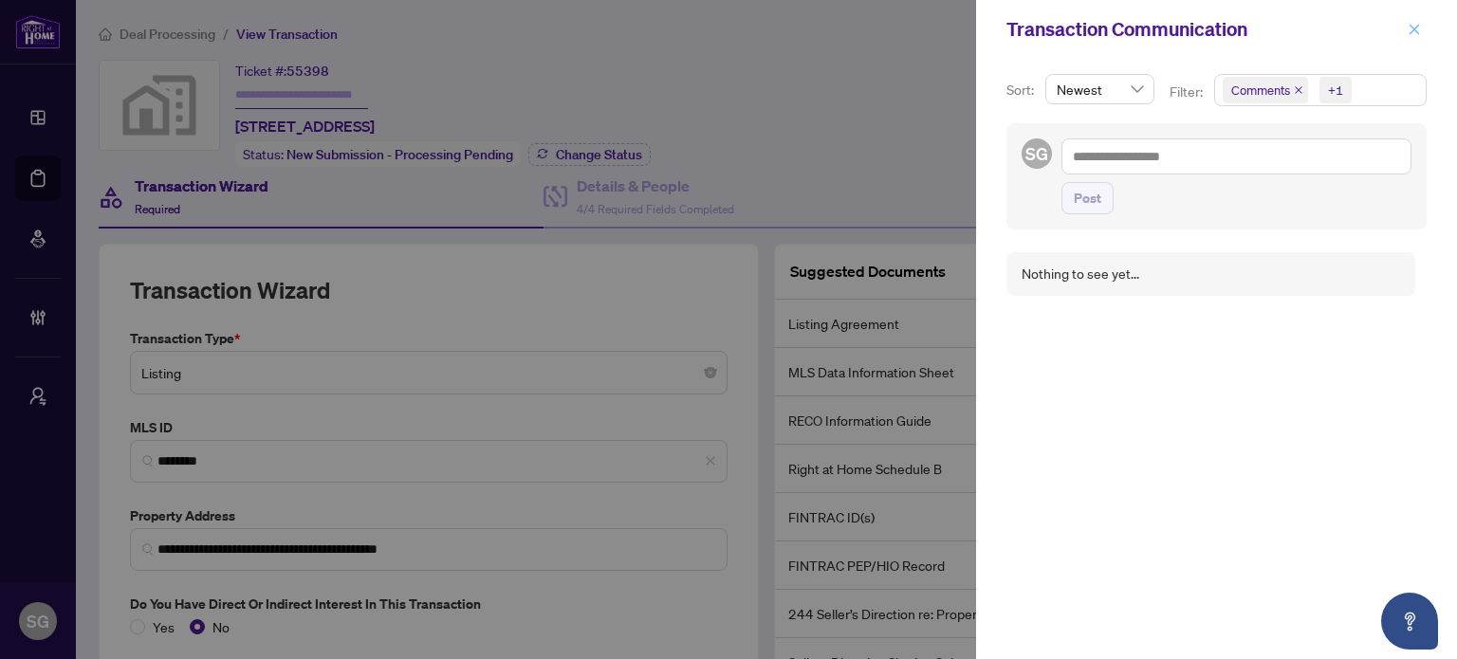
click at [1412, 29] on icon "close" at bounding box center [1413, 29] width 13 height 13
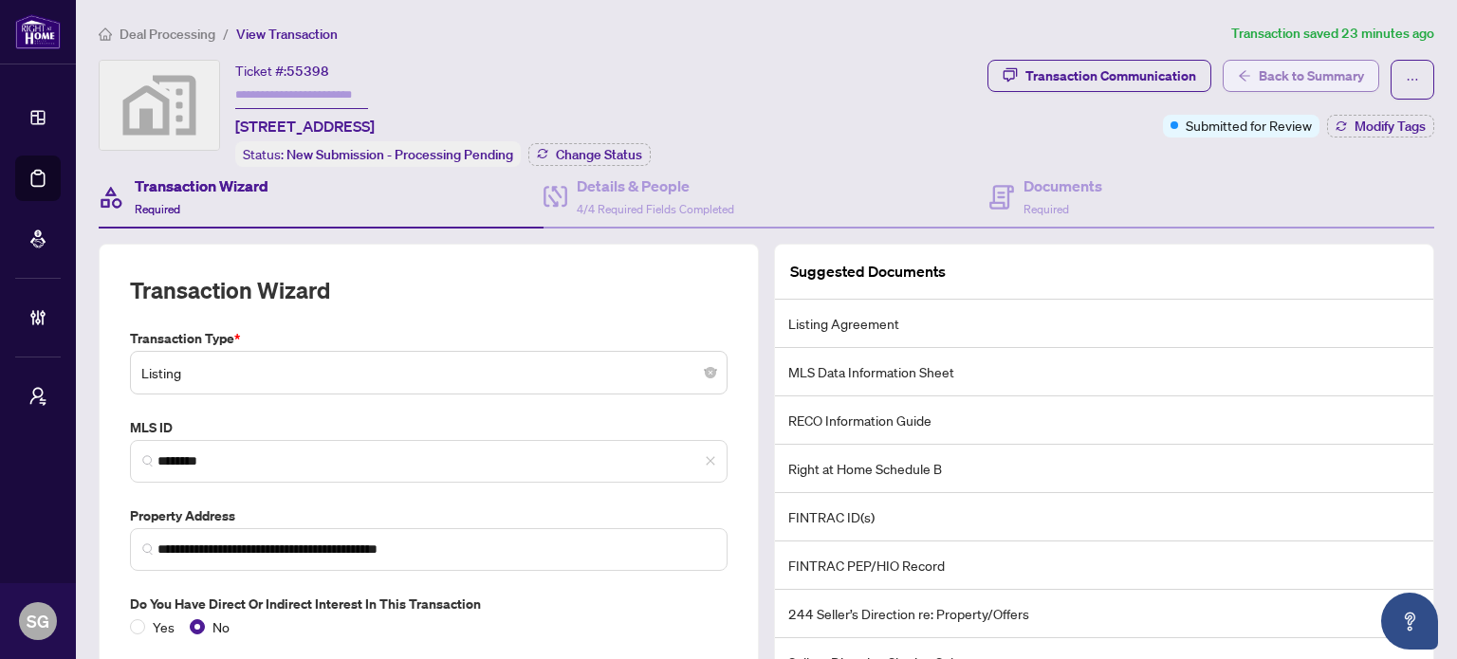
click at [1314, 71] on span "Back to Summary" at bounding box center [1311, 76] width 105 height 30
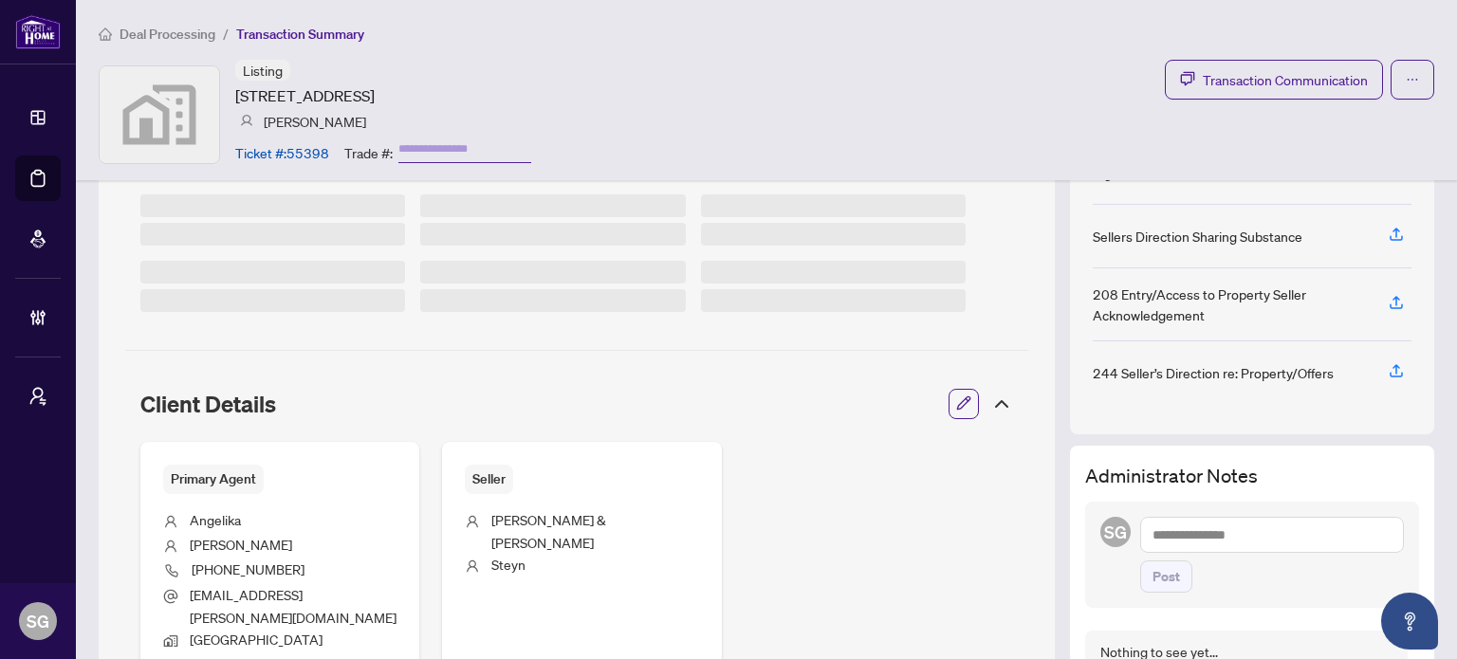
scroll to position [474, 0]
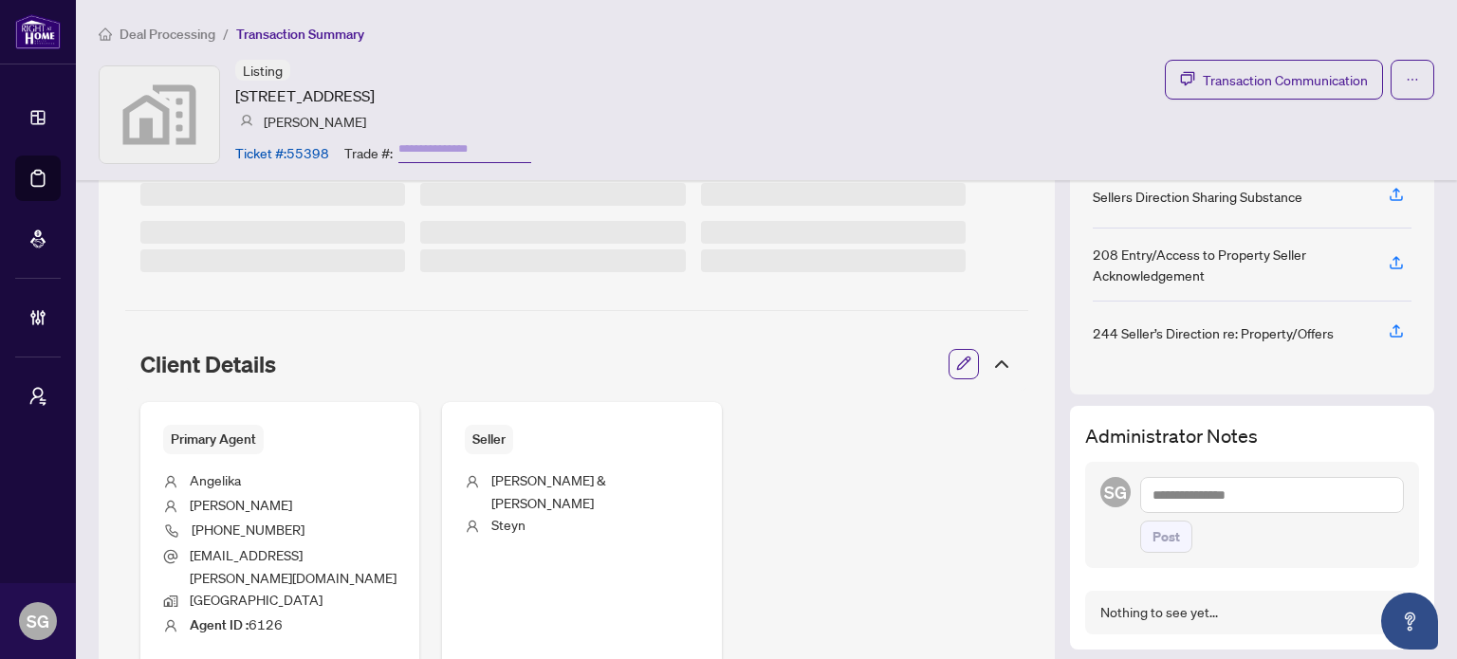
click at [957, 365] on icon "button" at bounding box center [963, 364] width 12 height 12
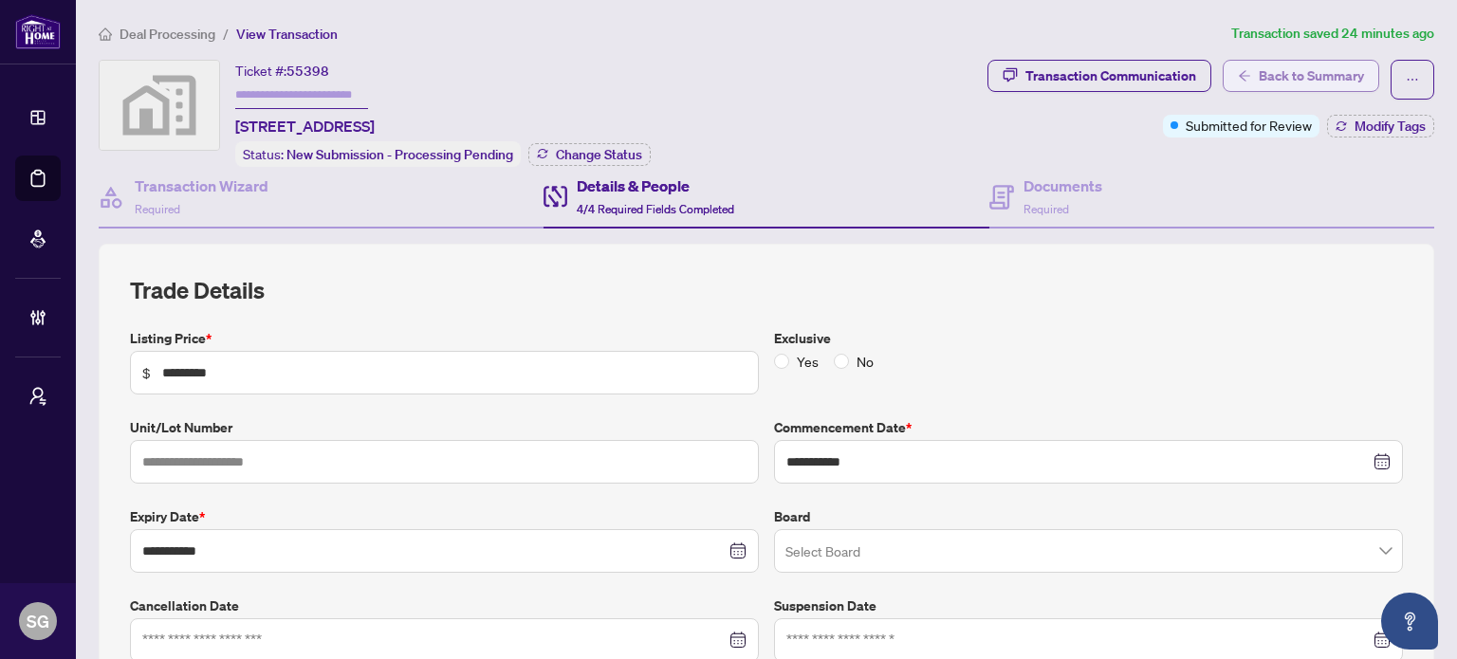
click at [1286, 65] on span "Back to Summary" at bounding box center [1311, 76] width 105 height 30
